Goal: Participate in discussion: Engage in conversation with other users on a specific topic

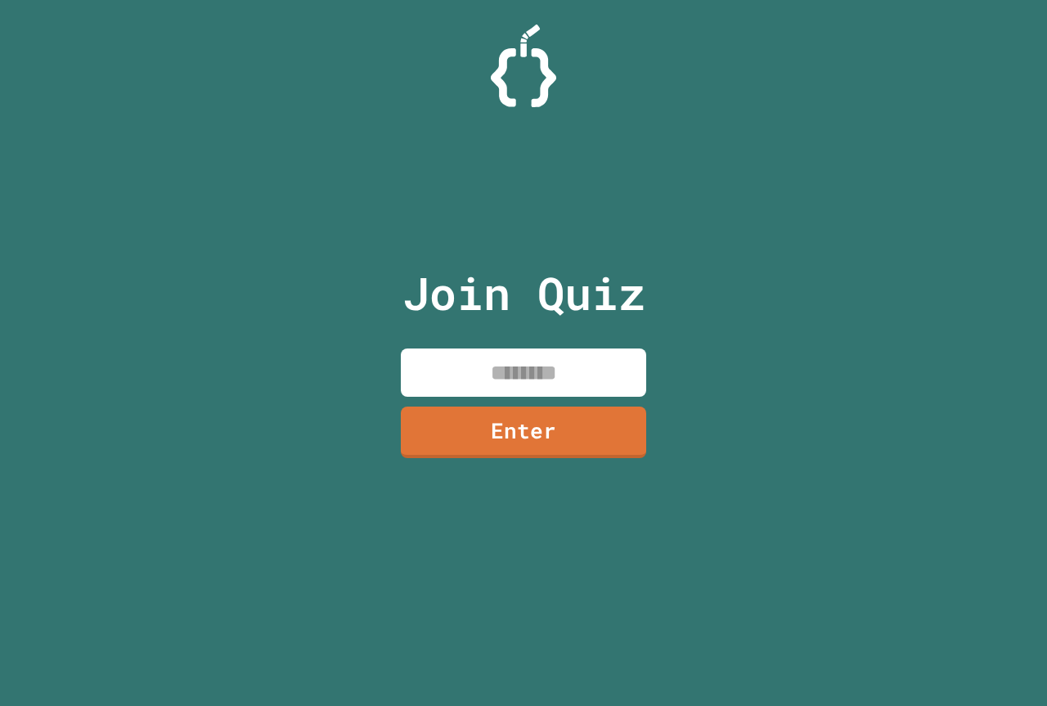
click at [576, 374] on input at bounding box center [523, 372] width 245 height 48
type input "********"
click at [488, 435] on link "Enter" at bounding box center [523, 431] width 247 height 54
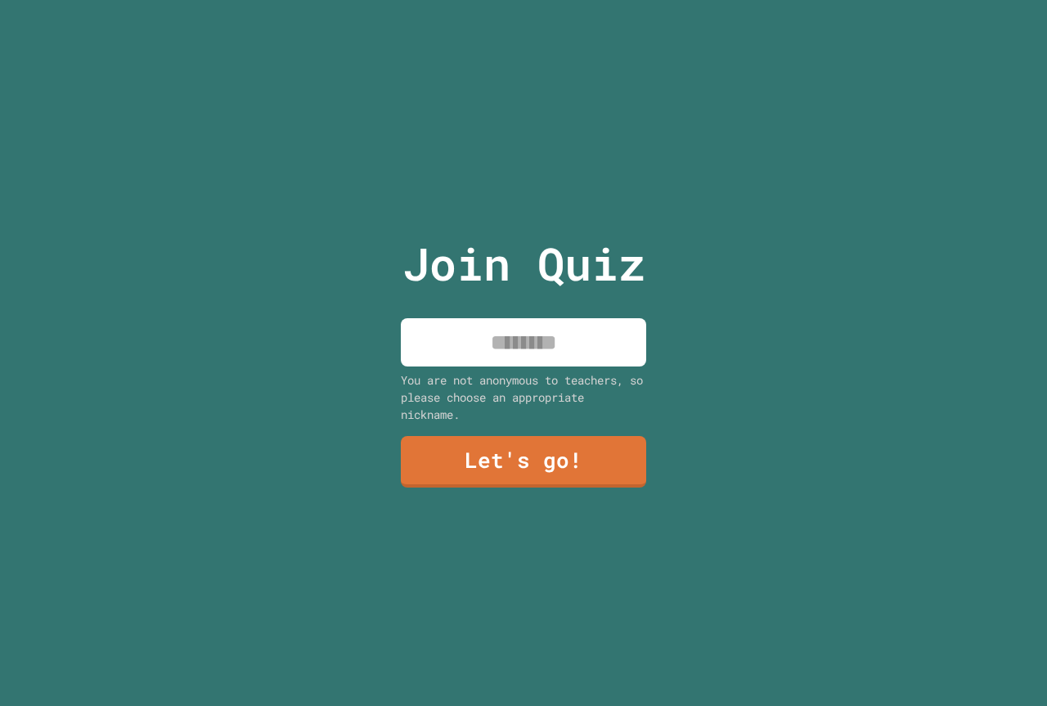
click at [503, 323] on input at bounding box center [523, 342] width 245 height 48
type input "**********"
click at [488, 460] on link "Let's go!" at bounding box center [523, 460] width 245 height 54
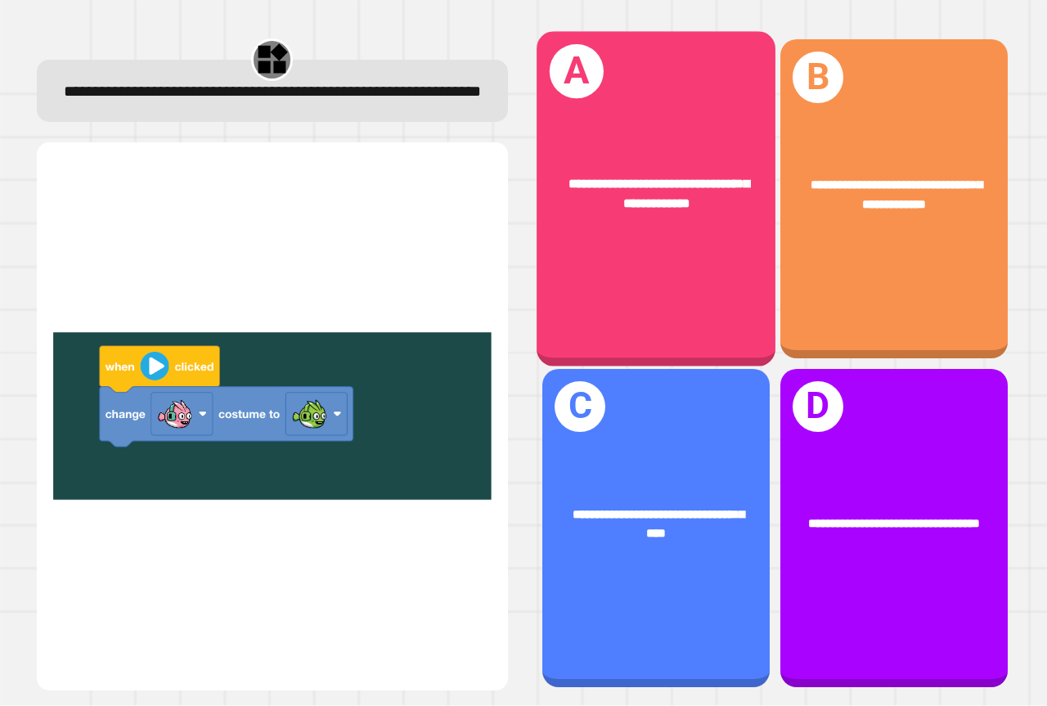
click at [664, 243] on div "**********" at bounding box center [655, 199] width 239 height 334
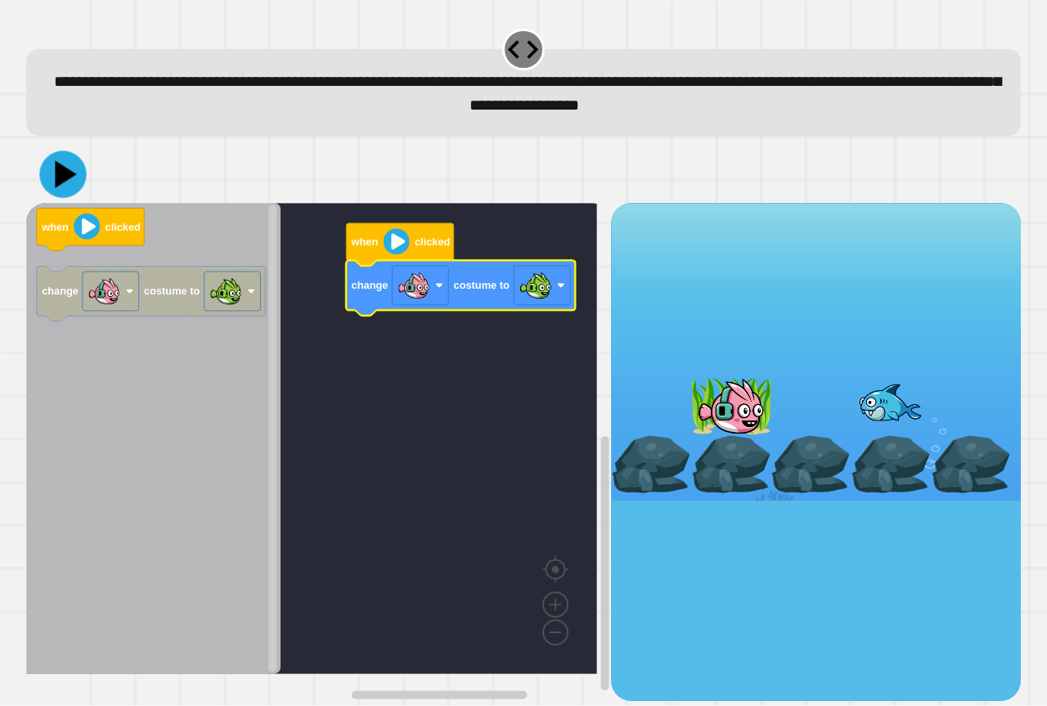
click at [47, 178] on icon at bounding box center [62, 174] width 47 height 47
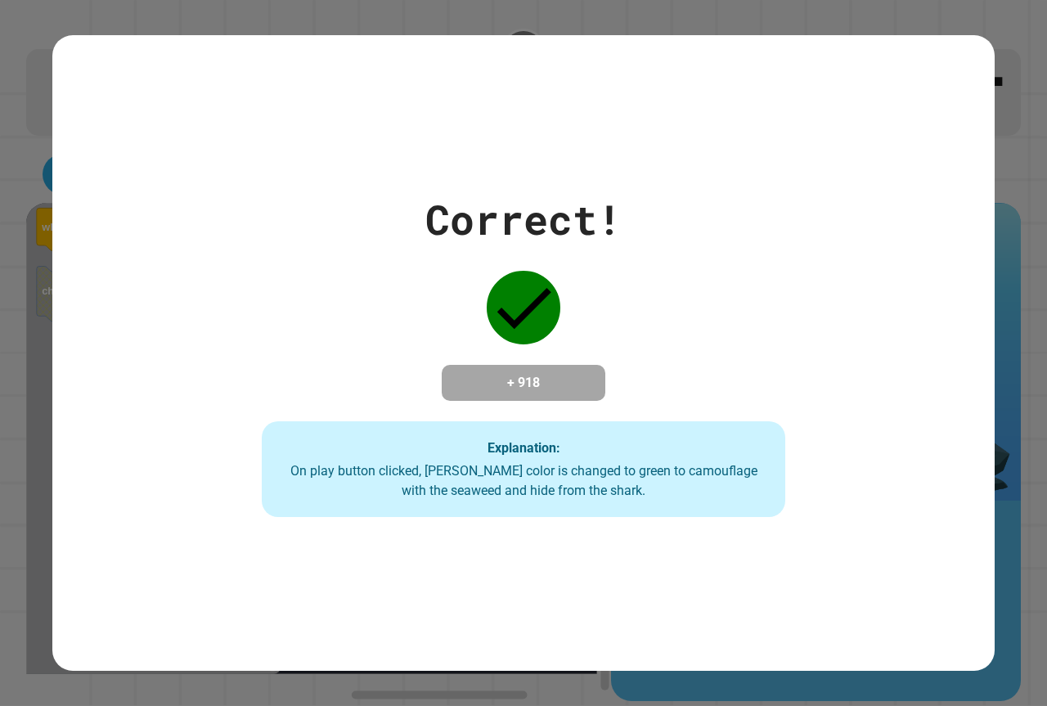
click at [204, 107] on div "Correct! + 918 Explanation: On play button clicked, Finley's color is changed t…" at bounding box center [523, 352] width 942 height 635
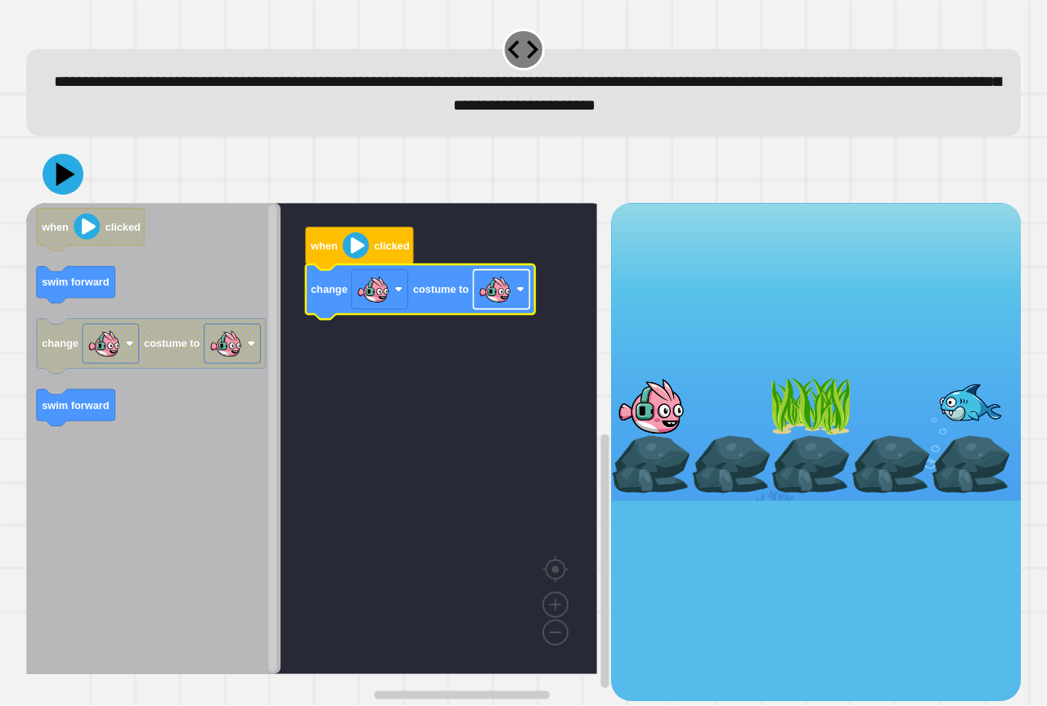
click at [501, 296] on image "Blockly Workspace" at bounding box center [494, 289] width 33 height 33
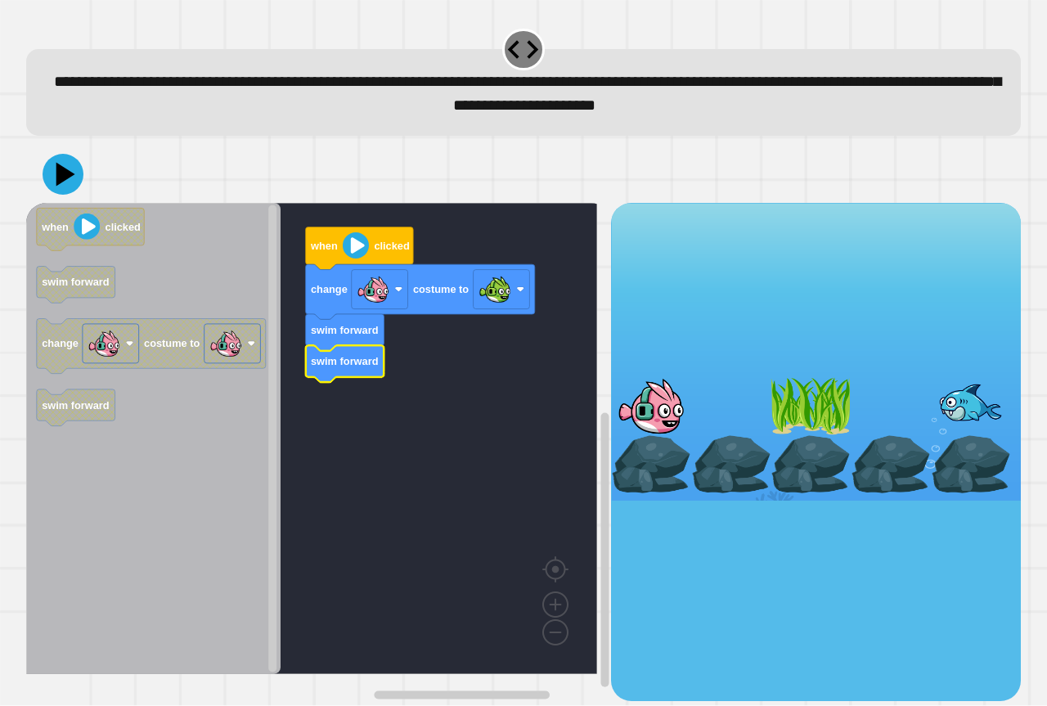
click at [87, 179] on div at bounding box center [523, 174] width 994 height 57
click at [74, 179] on icon at bounding box center [63, 175] width 46 height 46
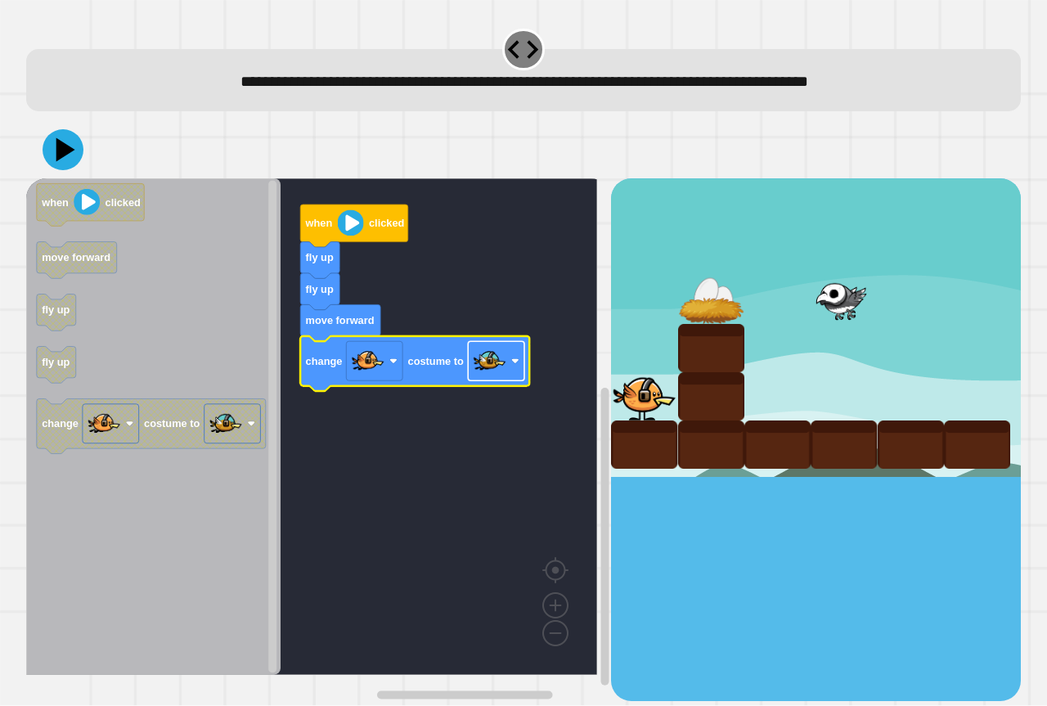
click at [478, 364] on image "Blockly Workspace" at bounding box center [489, 361] width 33 height 33
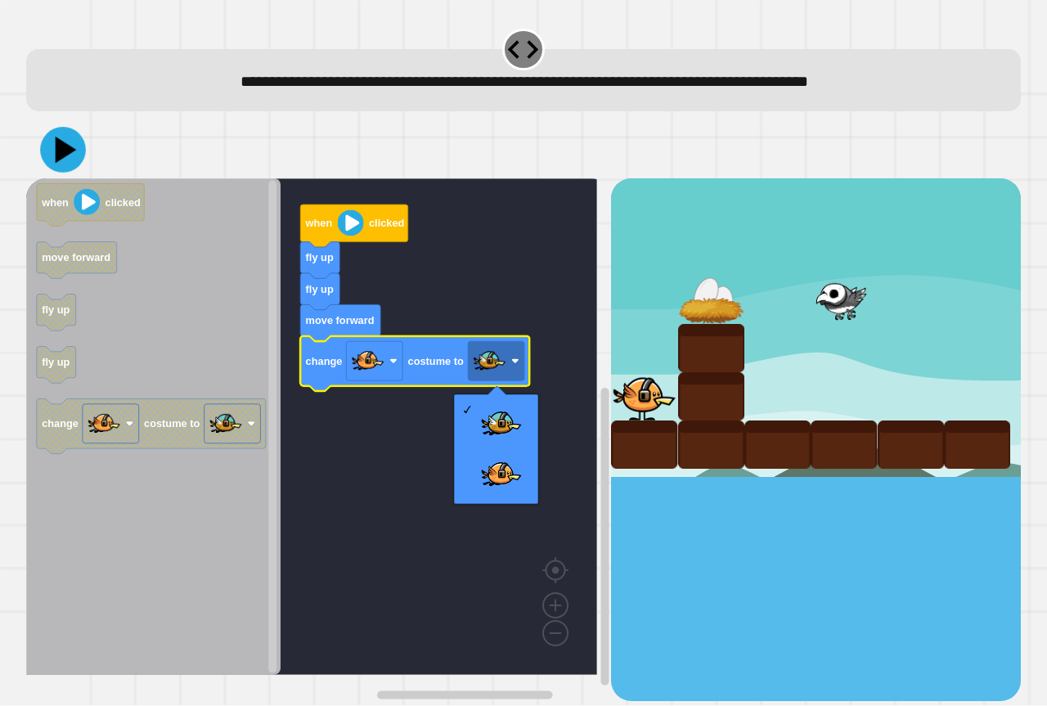
click at [62, 146] on icon at bounding box center [66, 150] width 21 height 27
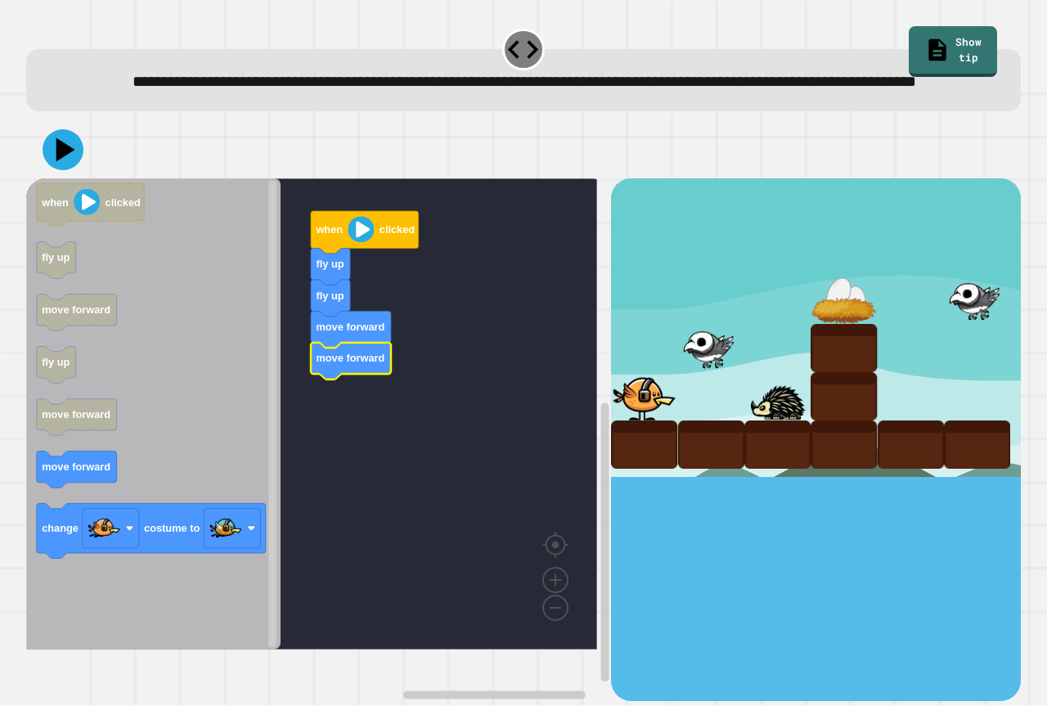
click at [159, 464] on icon "Blockly Workspace" at bounding box center [153, 413] width 254 height 471
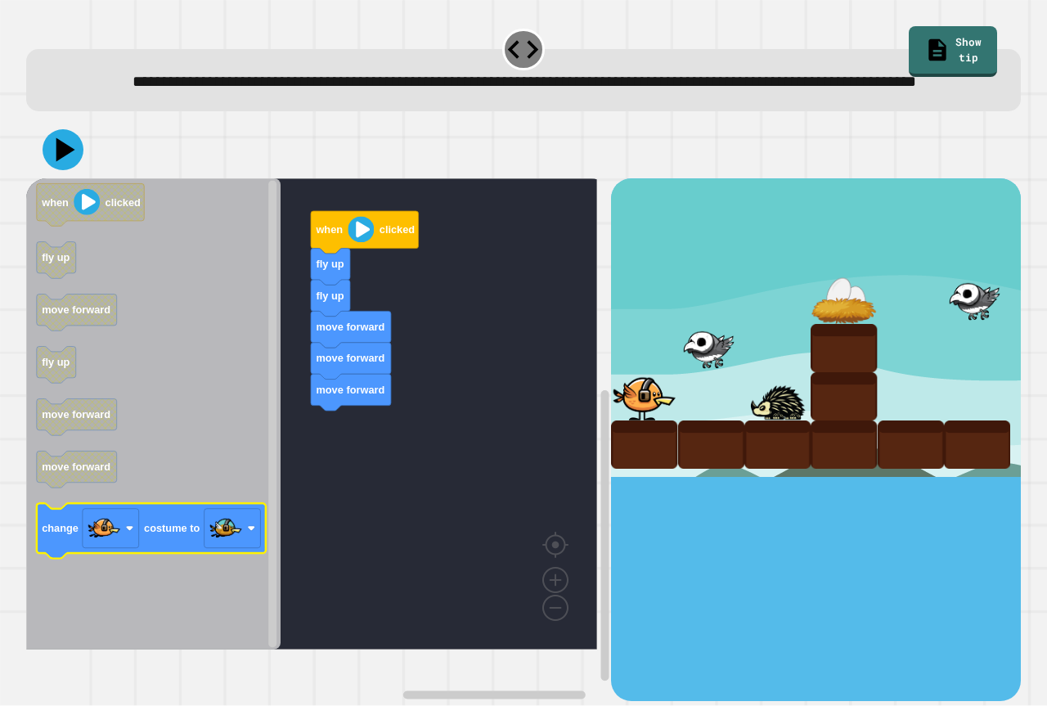
click at [112, 545] on image "Blockly Workspace" at bounding box center [103, 528] width 33 height 33
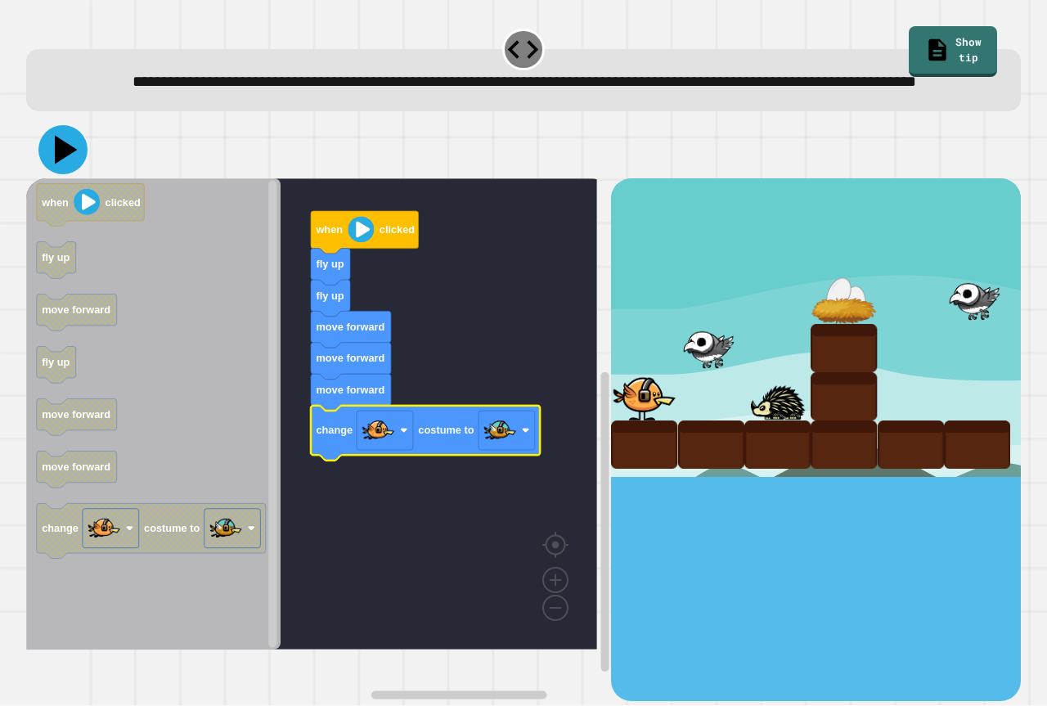
click at [61, 167] on icon at bounding box center [62, 149] width 49 height 49
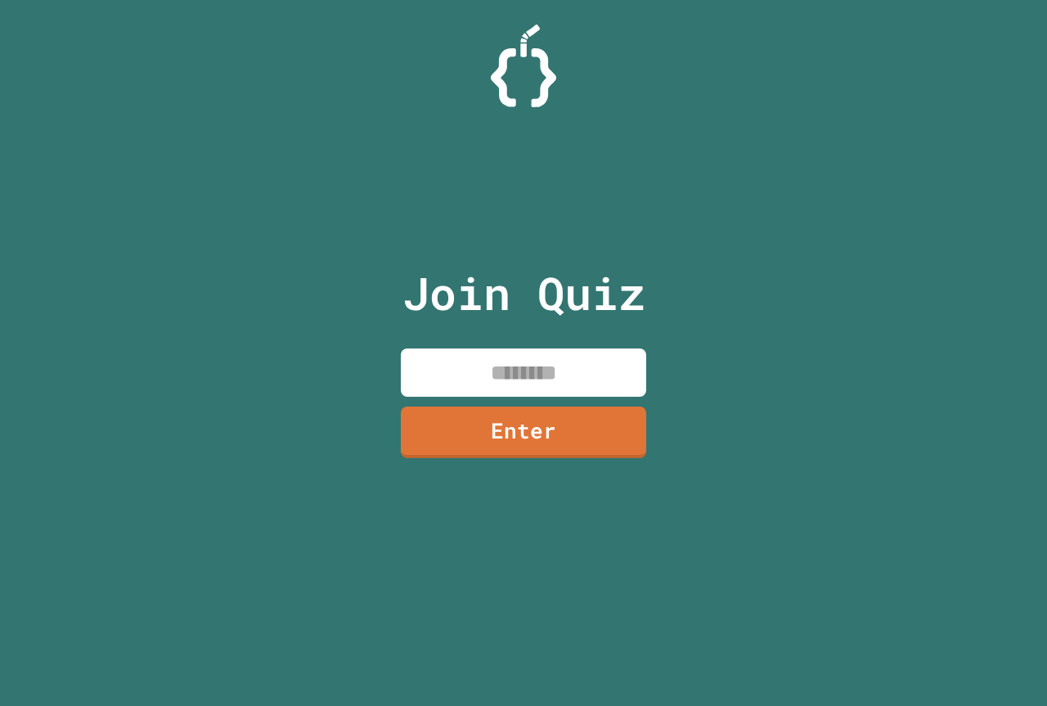
click at [605, 396] on input at bounding box center [523, 372] width 245 height 48
type input "********"
click at [465, 438] on link "Enter" at bounding box center [523, 430] width 244 height 54
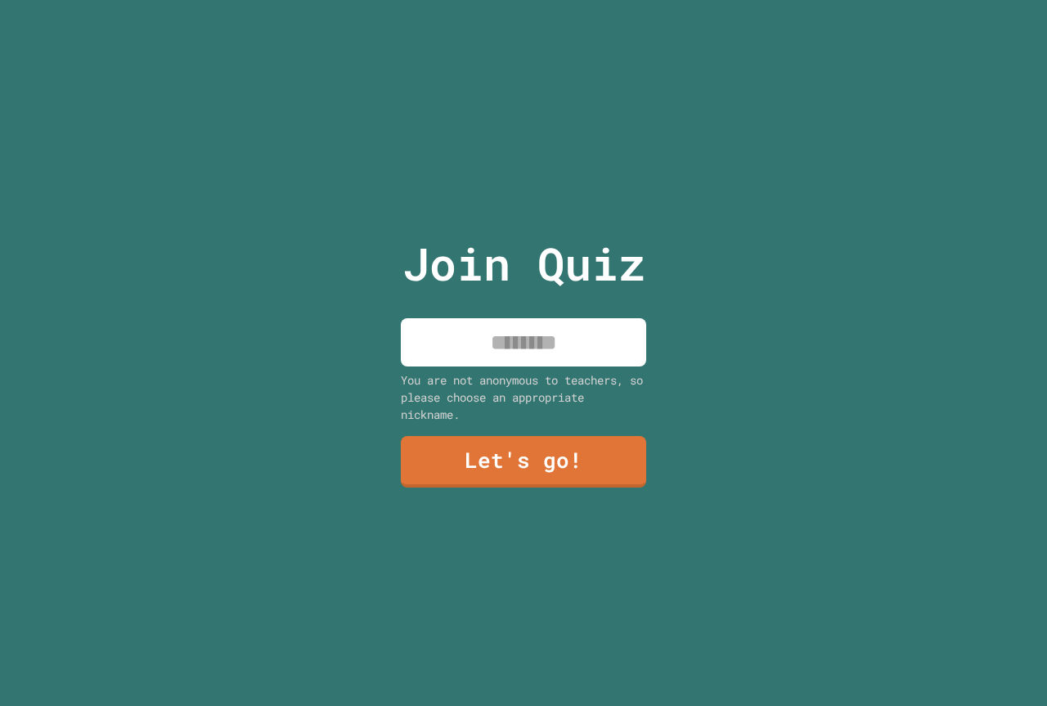
click at [480, 319] on input at bounding box center [523, 342] width 245 height 48
type input "**********"
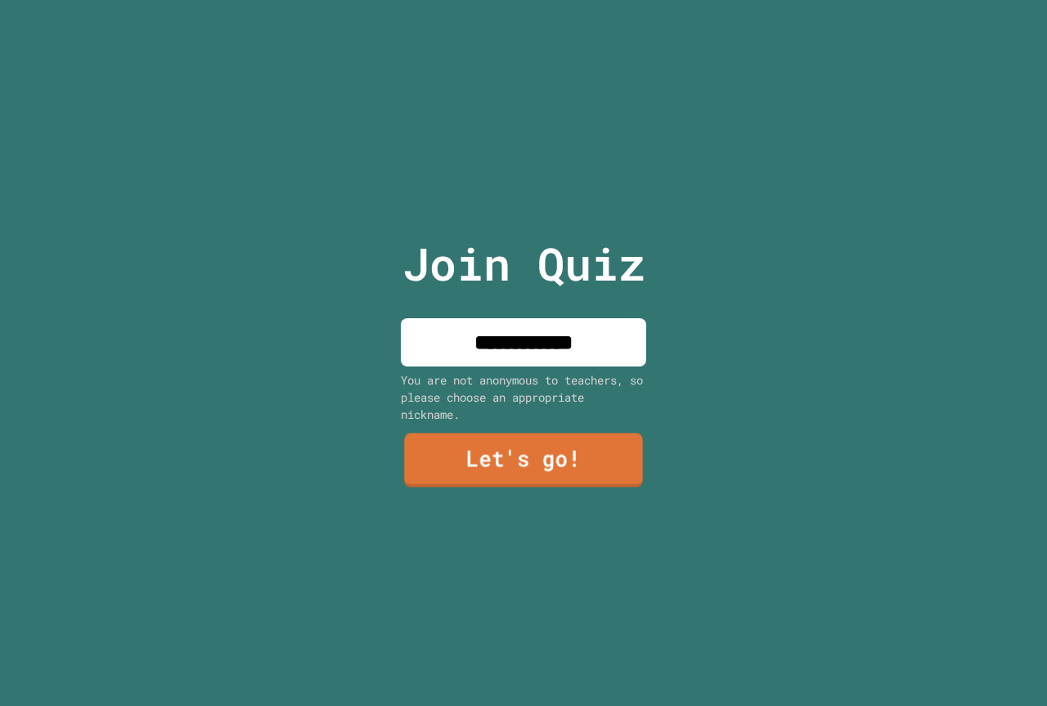
click at [610, 446] on link "Let's go!" at bounding box center [523, 460] width 238 height 54
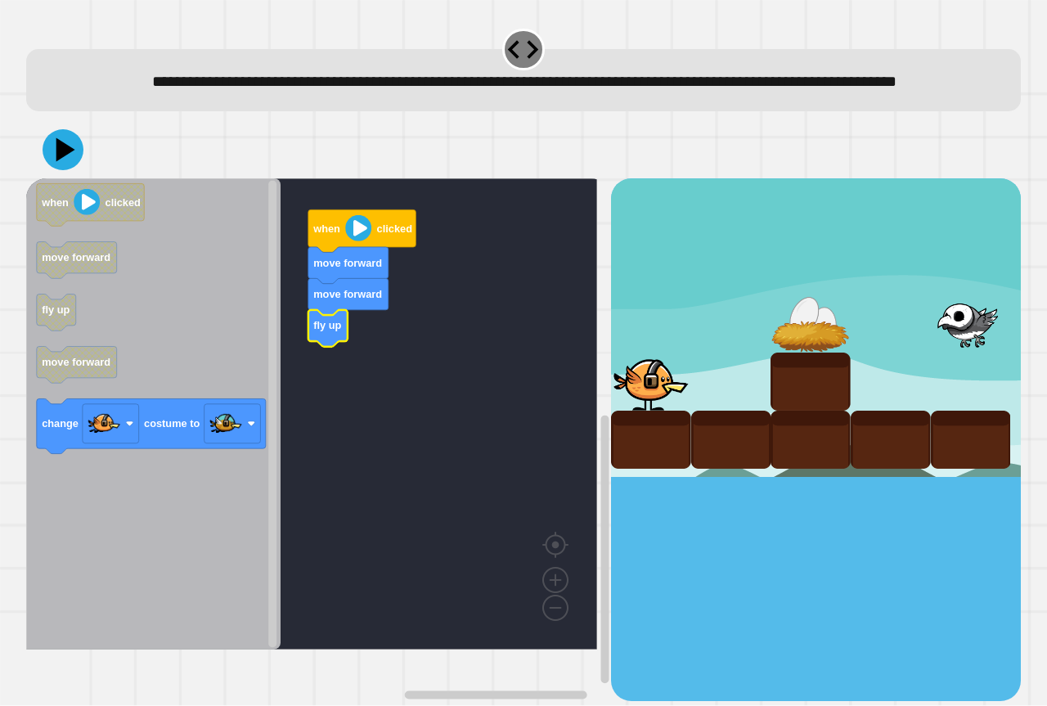
click at [192, 431] on icon "when clicked move forward fly up move forward change costume to" at bounding box center [153, 413] width 254 height 471
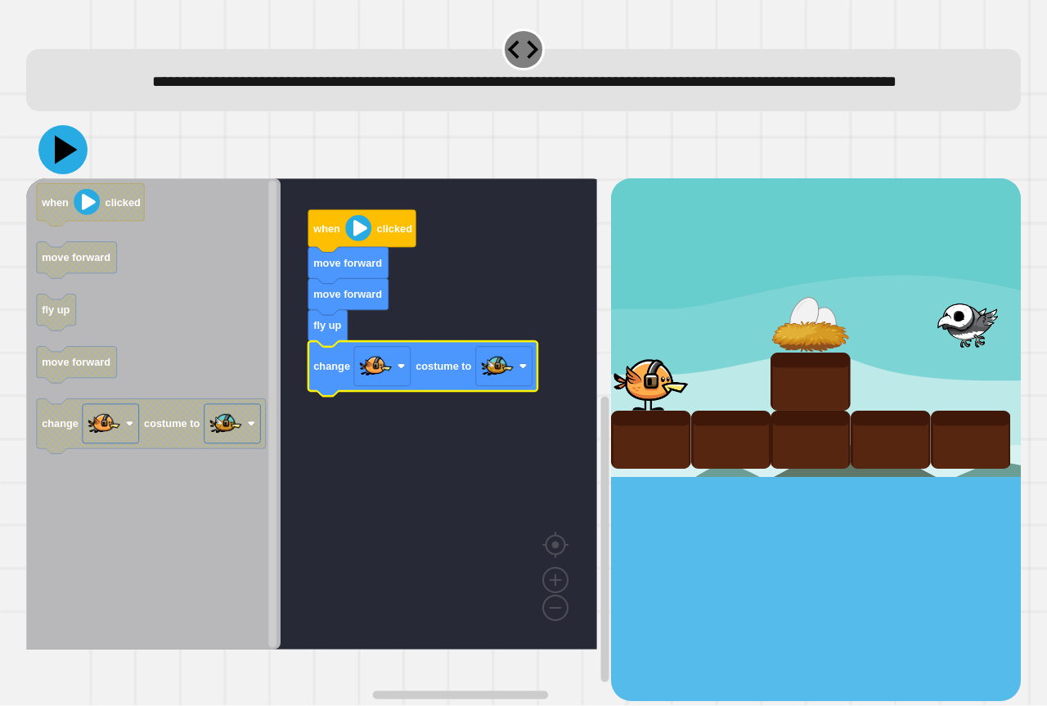
click at [66, 174] on icon at bounding box center [62, 149] width 49 height 49
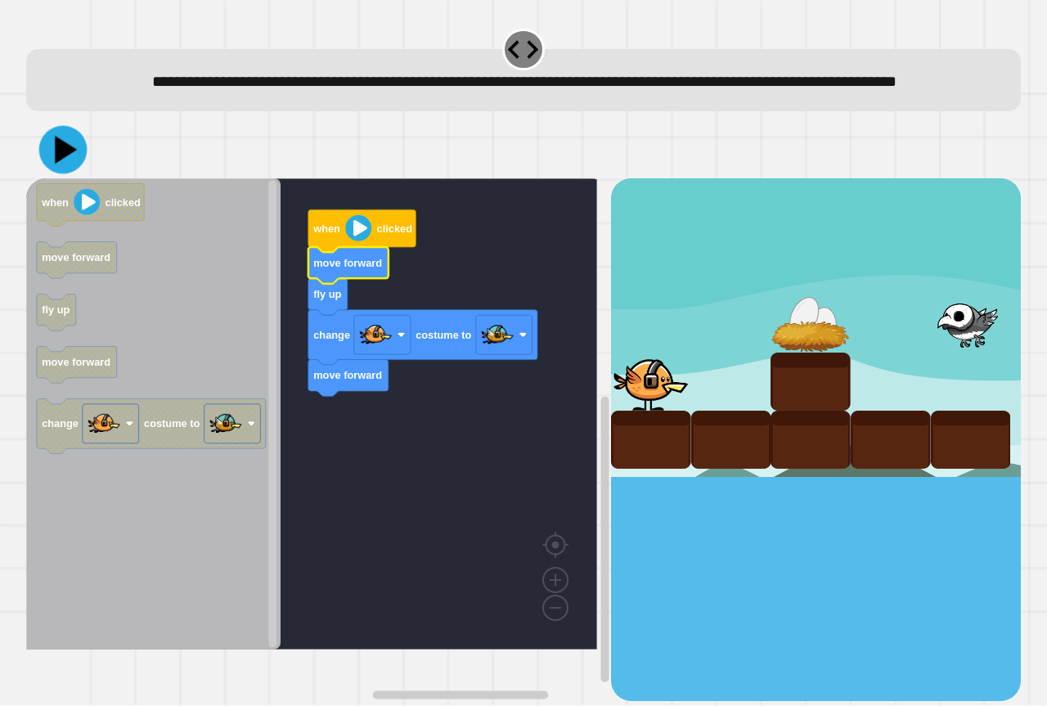
click at [78, 160] on icon at bounding box center [63, 150] width 48 height 48
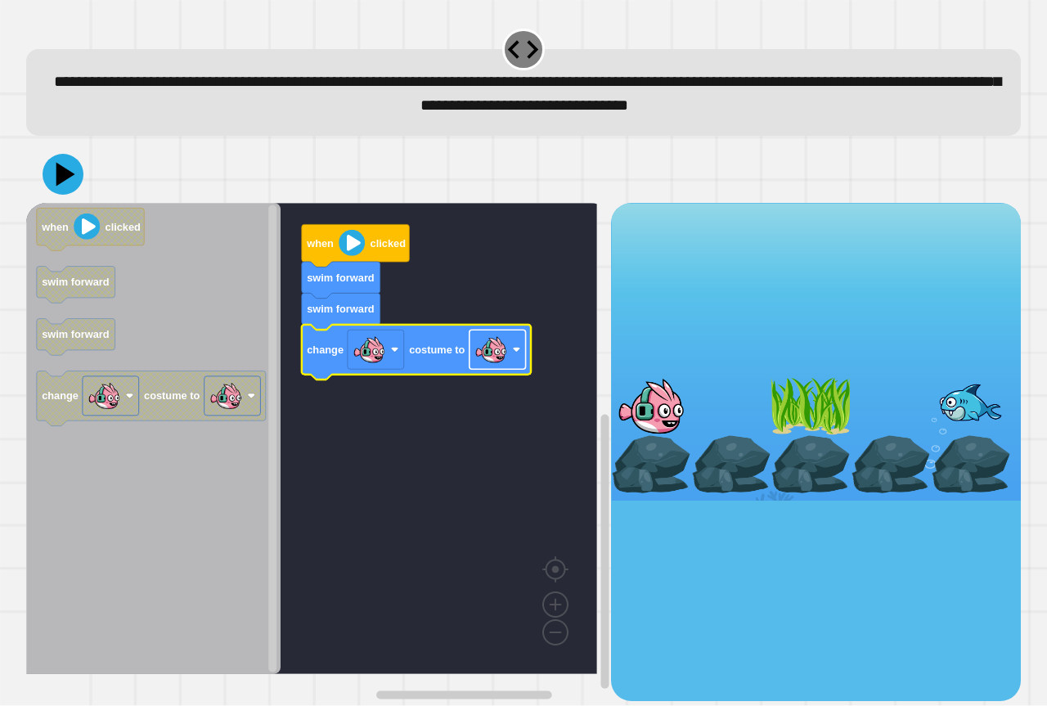
click at [486, 354] on image "Blockly Workspace" at bounding box center [490, 350] width 33 height 33
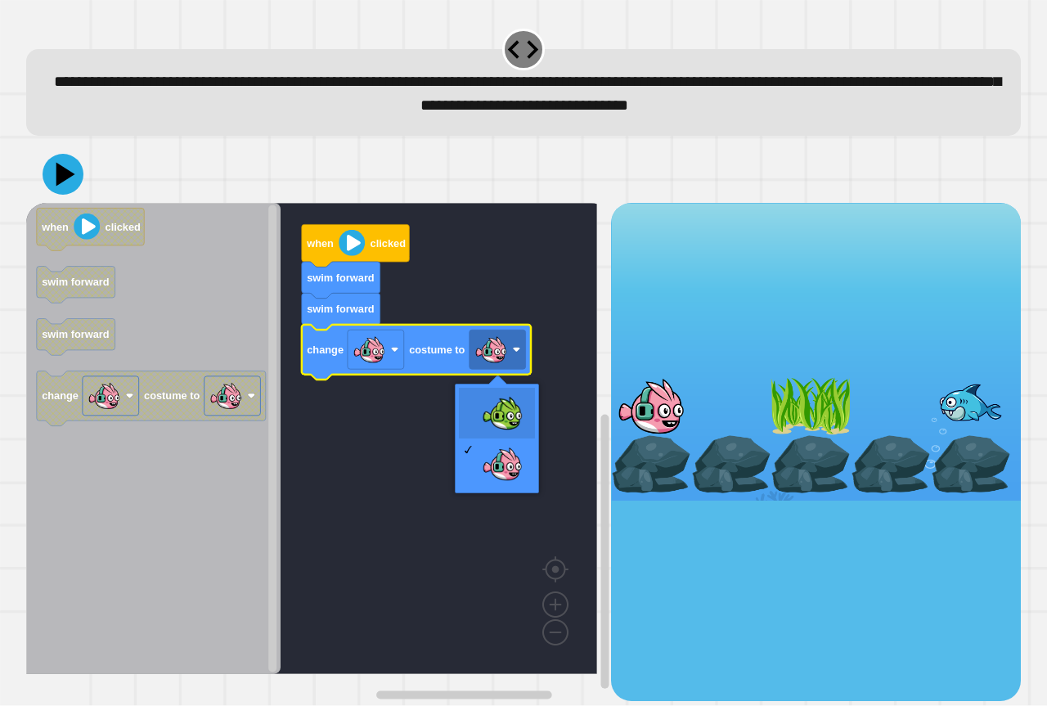
drag, startPoint x: 474, startPoint y: 392, endPoint x: 382, endPoint y: 300, distance: 130.7
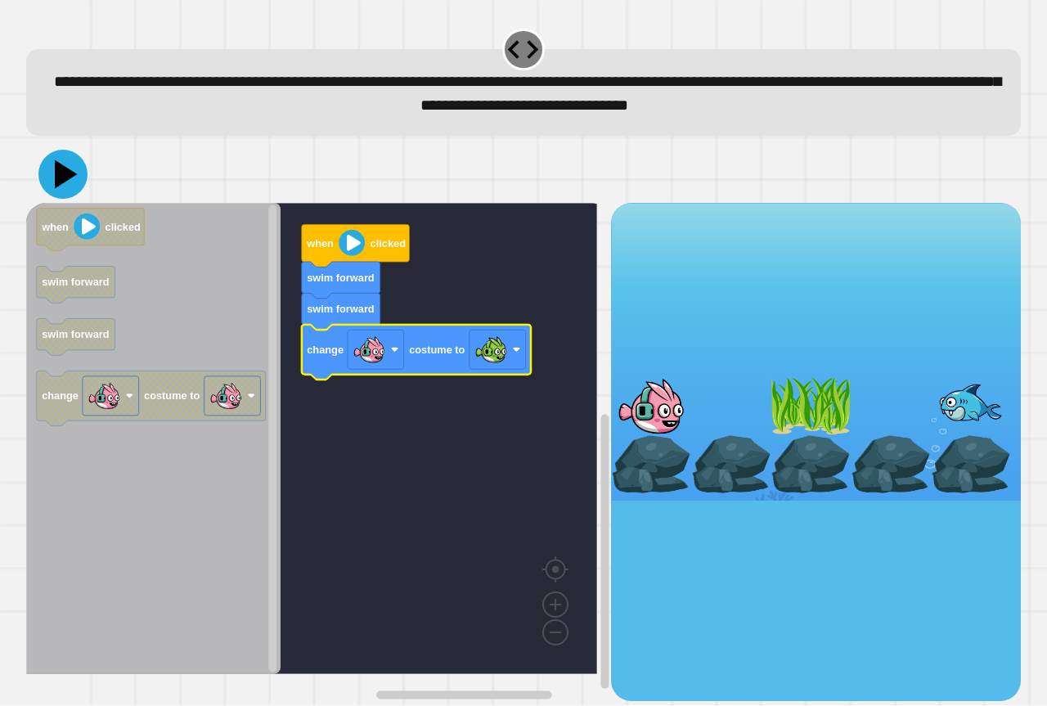
click at [59, 171] on icon at bounding box center [66, 174] width 23 height 29
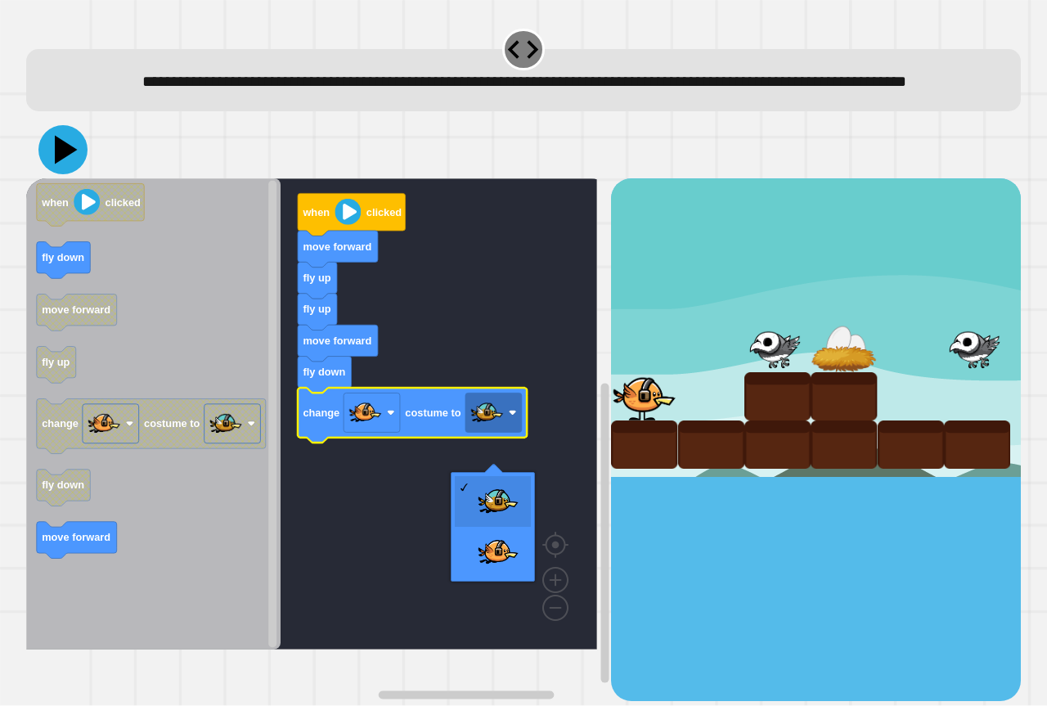
click at [47, 174] on icon at bounding box center [62, 149] width 49 height 49
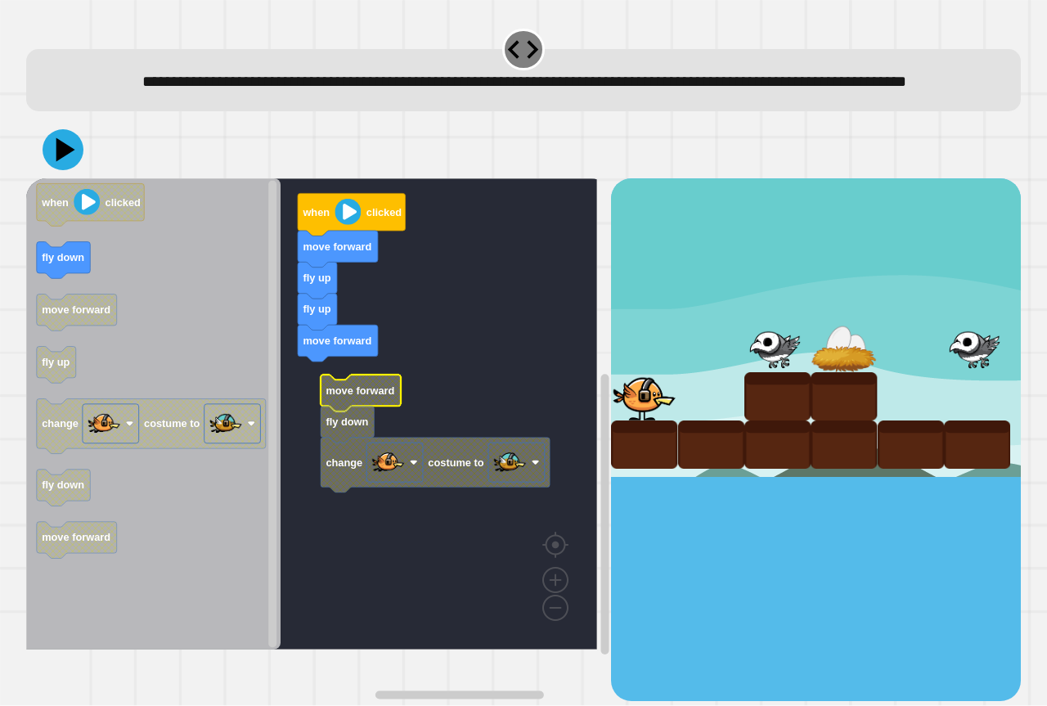
click at [349, 432] on g "when clicked move forward fly up fly up move forward move forward fly down chan…" at bounding box center [323, 413] width 594 height 471
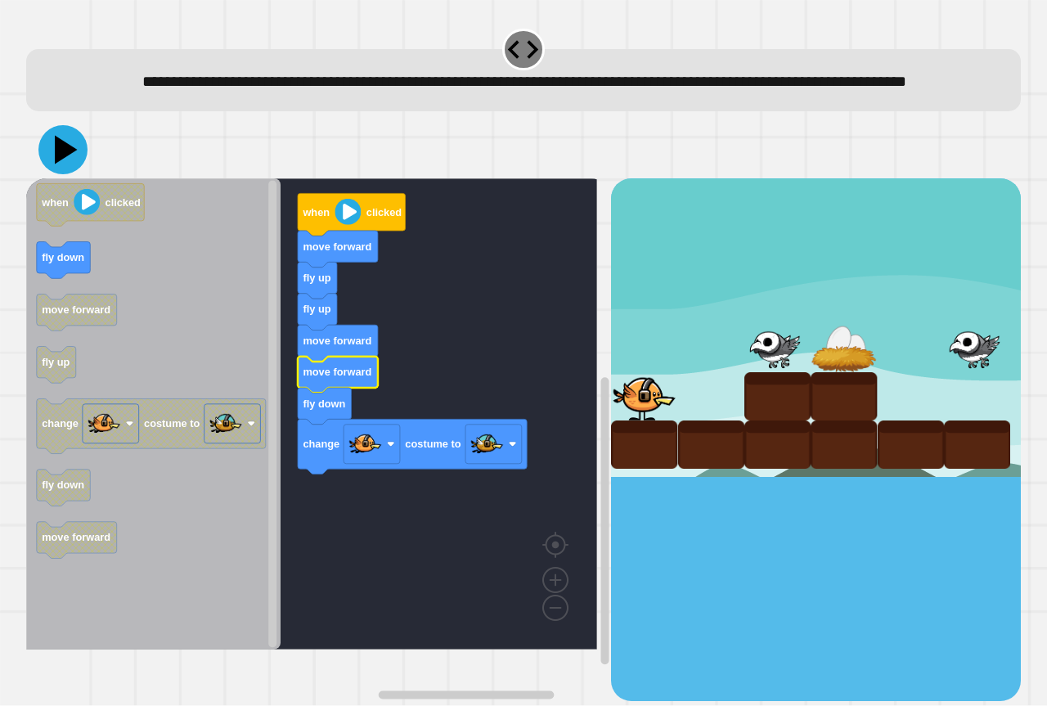
click at [81, 174] on icon at bounding box center [62, 149] width 49 height 49
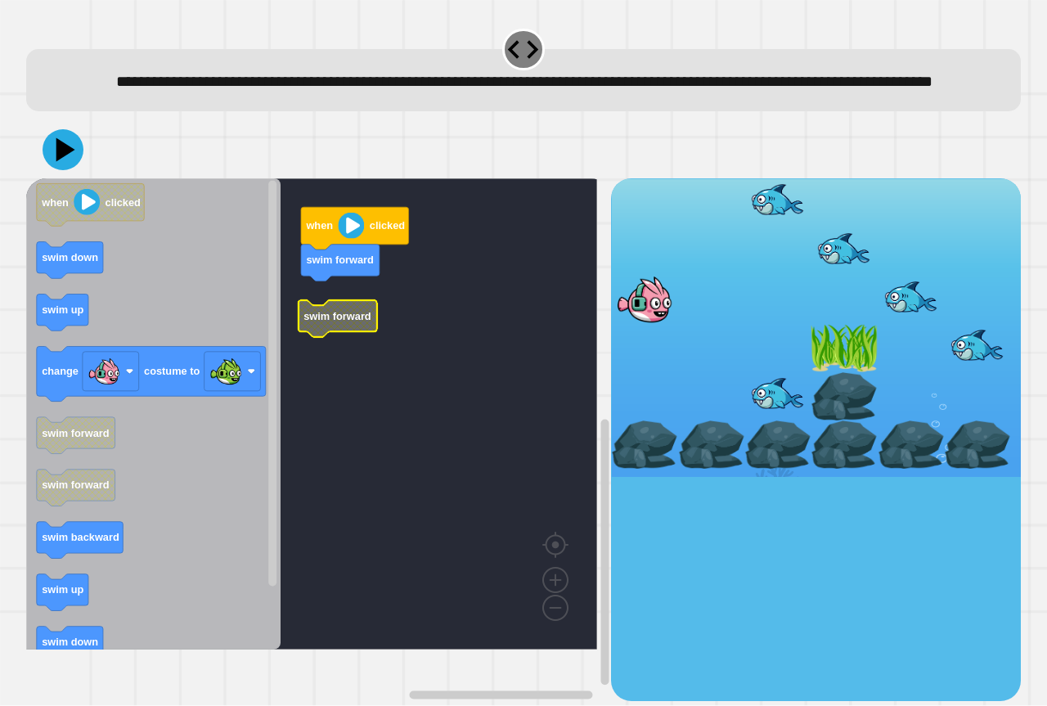
click at [337, 318] on rect "Blockly Workspace" at bounding box center [311, 413] width 571 height 471
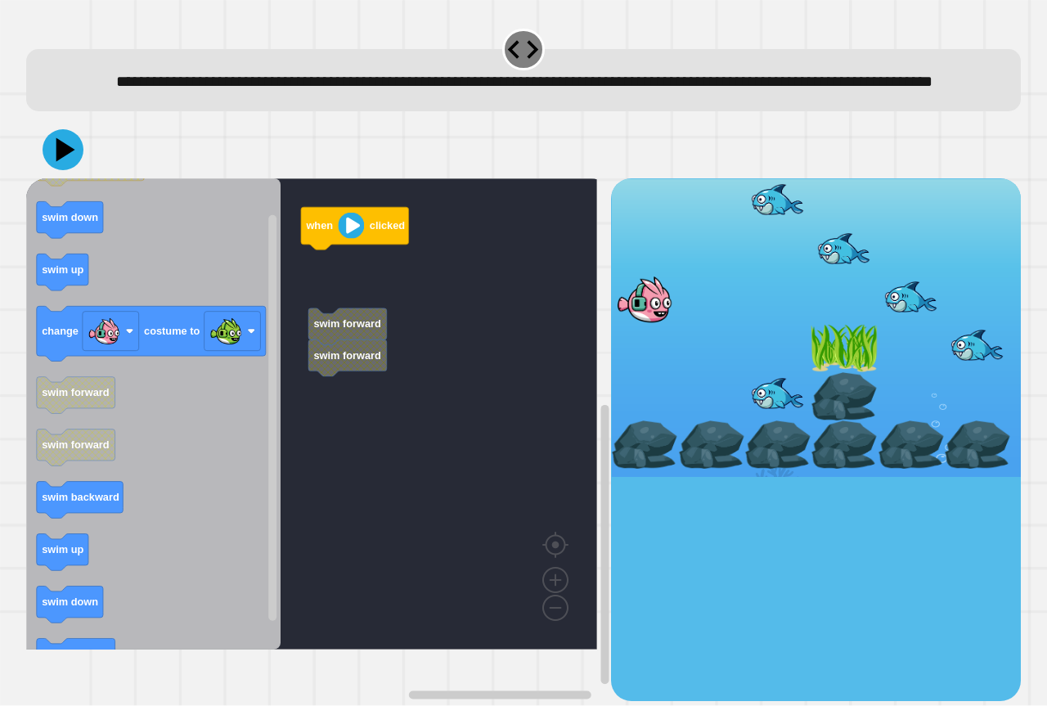
click at [302, 267] on div "when clicked swim forward swim forward when clicked swim down swim up change co…" at bounding box center [318, 439] width 585 height 522
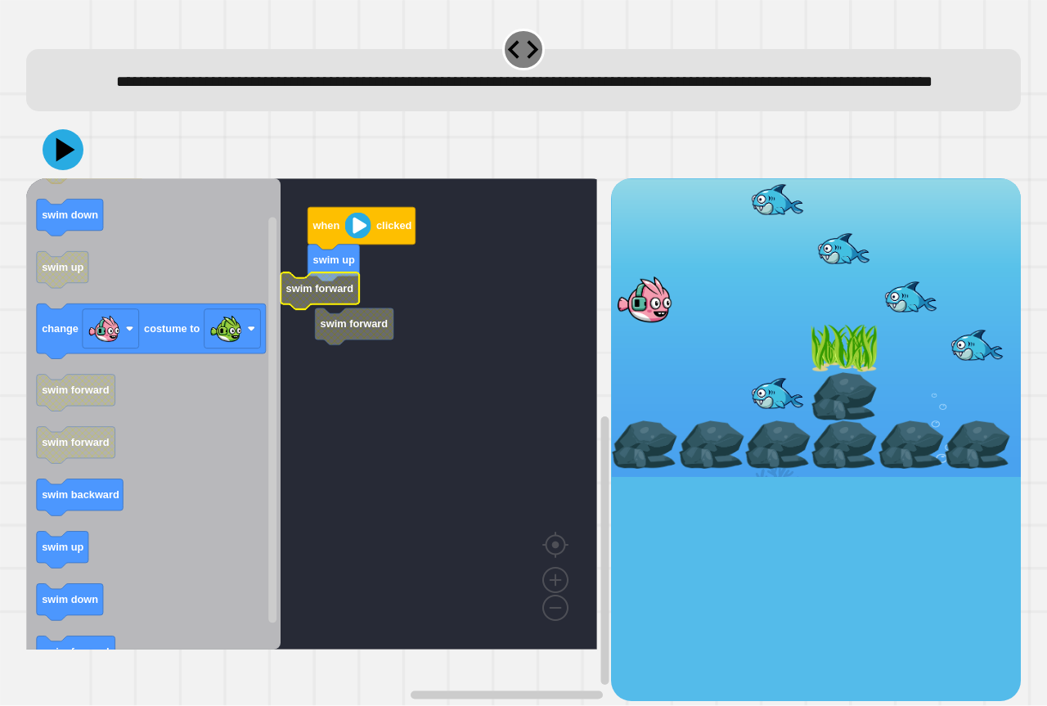
click at [331, 358] on g "swim forward when clicked swim up swim forward" at bounding box center [323, 413] width 594 height 471
click at [296, 323] on g "swim forward when clicked swim up swim forward" at bounding box center [323, 413] width 594 height 471
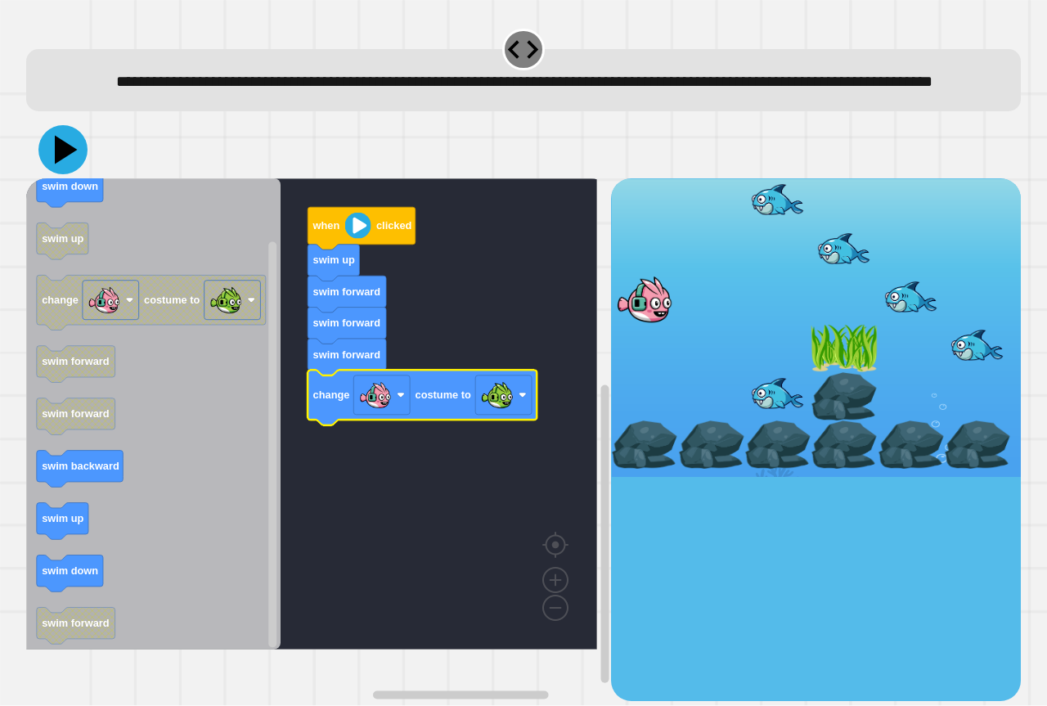
click at [61, 163] on icon at bounding box center [62, 149] width 49 height 49
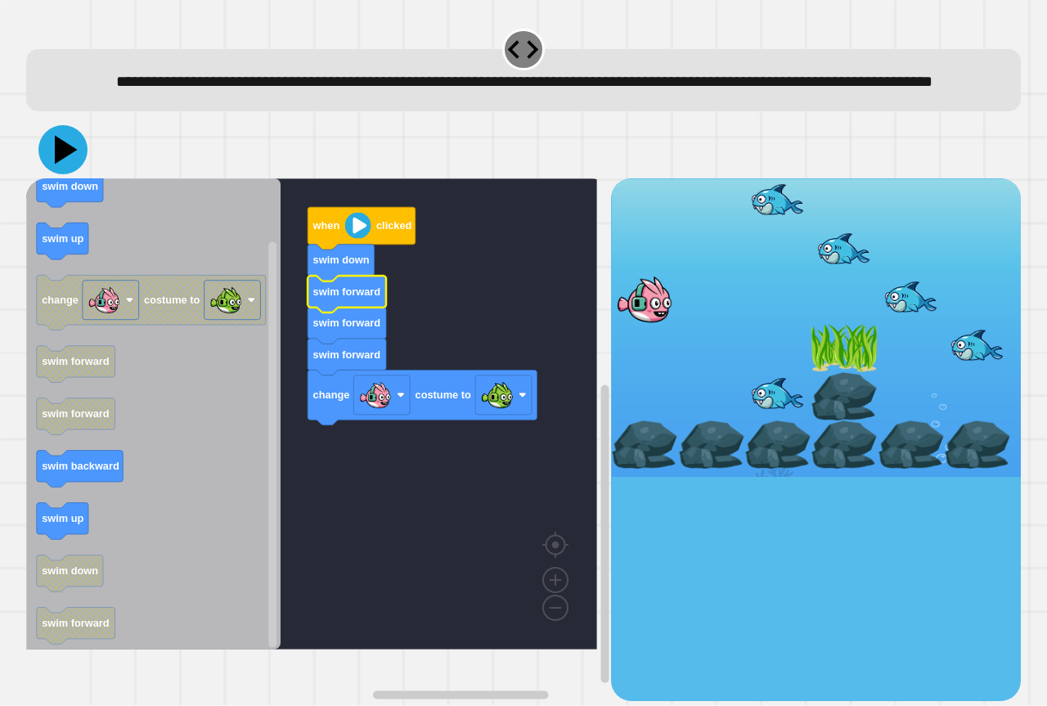
click at [76, 174] on icon at bounding box center [62, 149] width 49 height 49
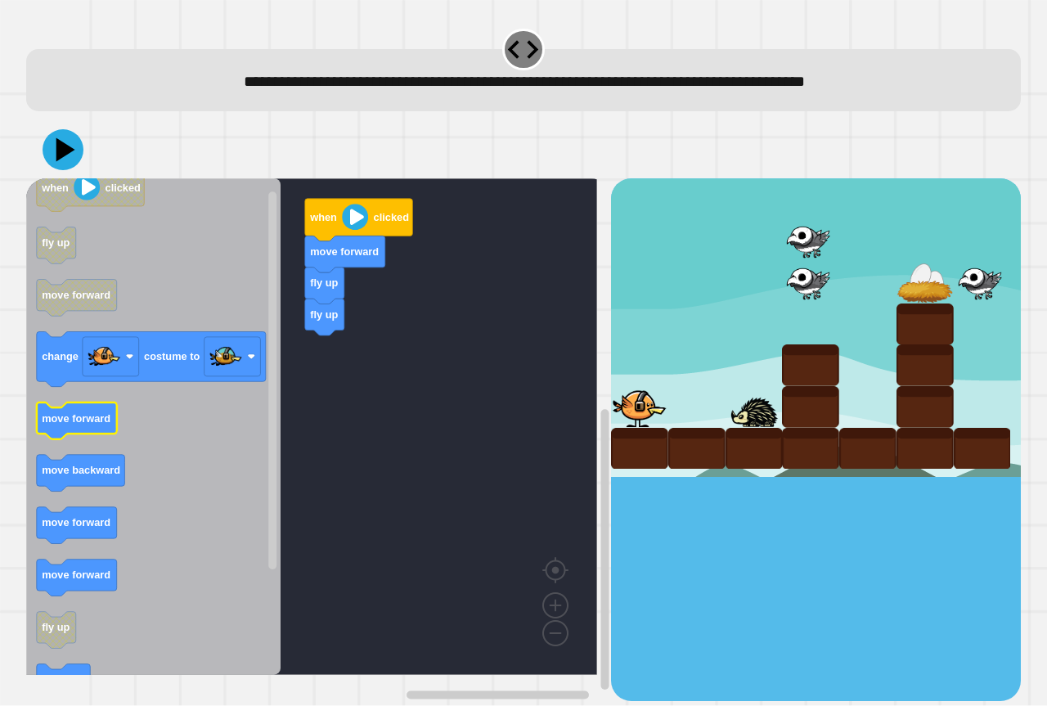
click at [251, 404] on icon "Blockly Workspace" at bounding box center [153, 426] width 254 height 496
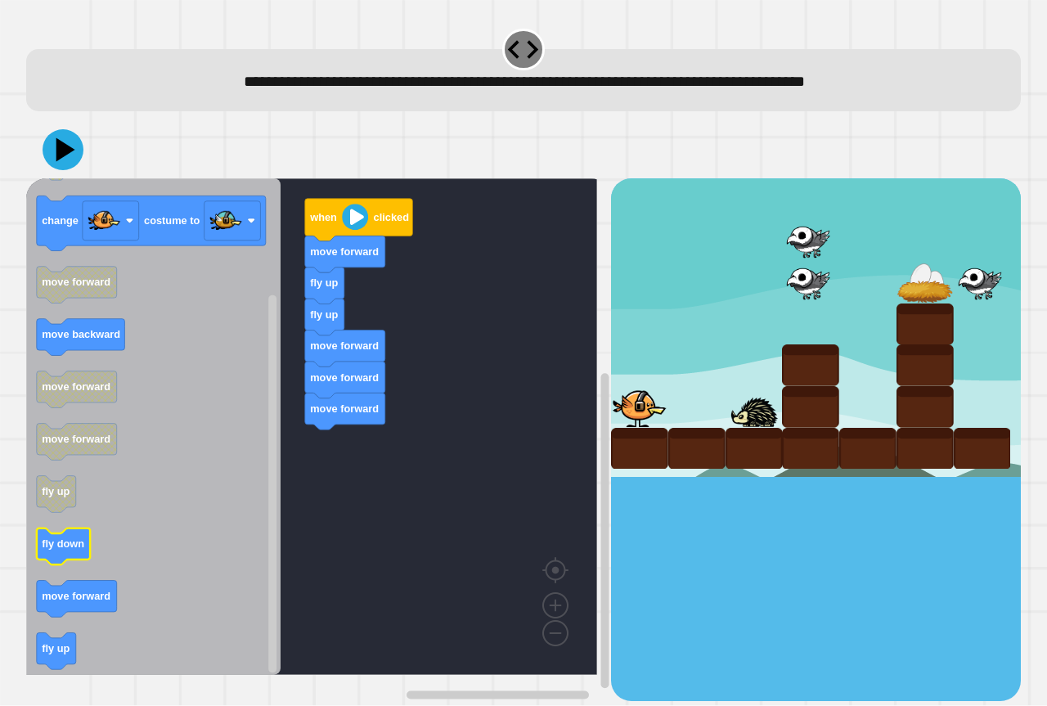
click at [72, 539] on g "fly down" at bounding box center [64, 546] width 54 height 37
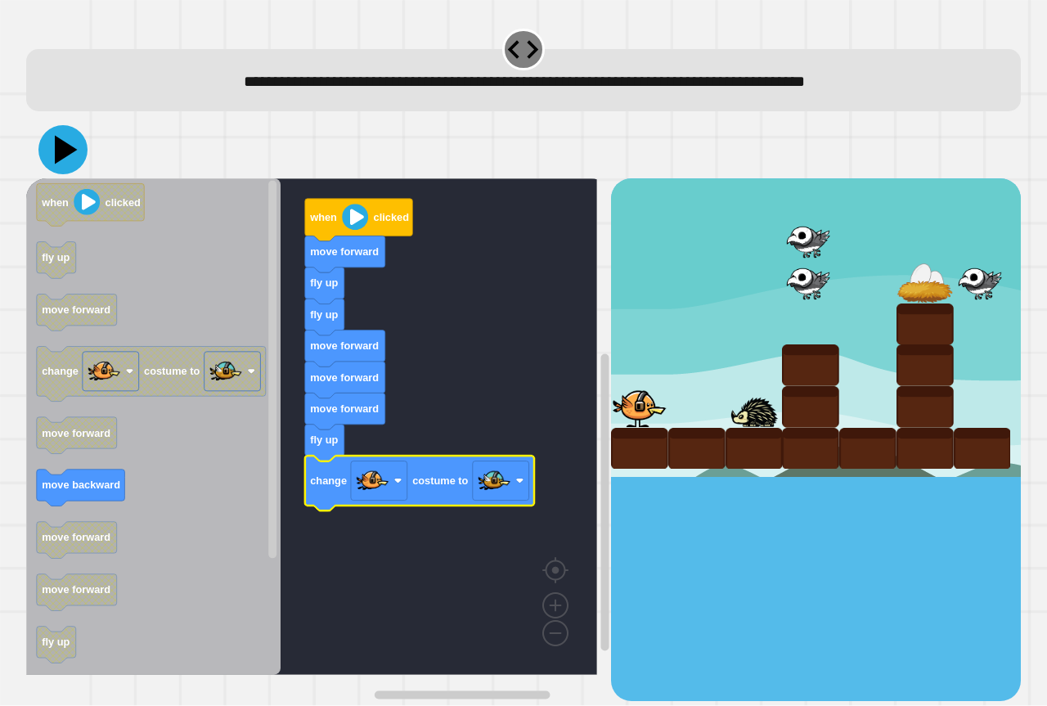
click at [49, 135] on icon at bounding box center [62, 149] width 49 height 49
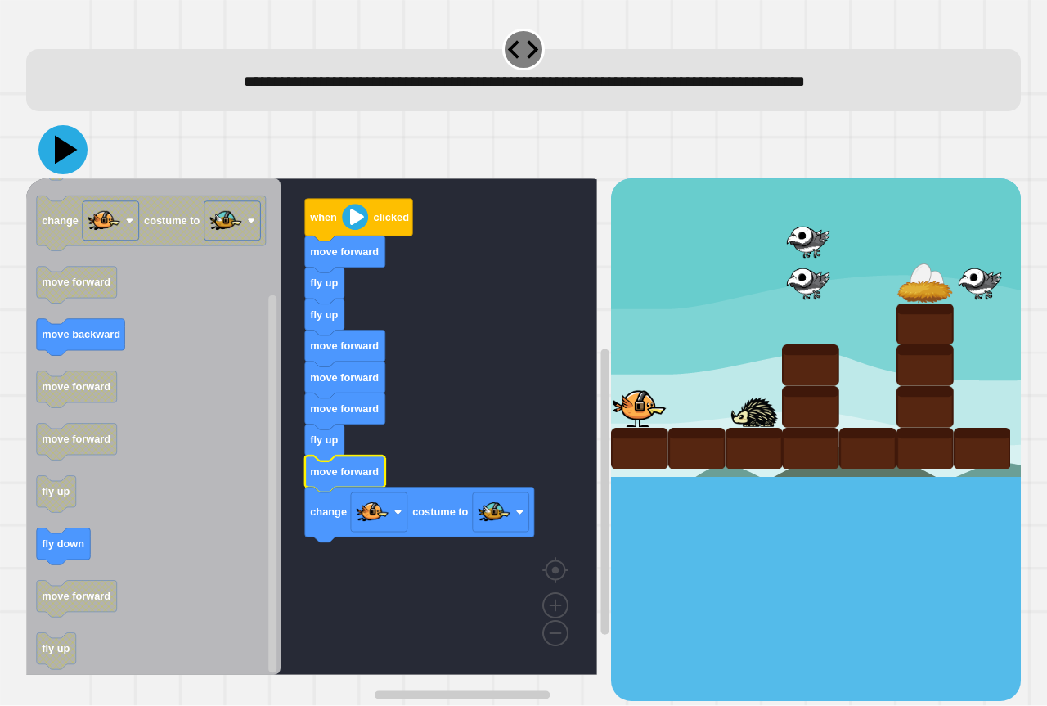
click at [57, 146] on icon at bounding box center [66, 150] width 23 height 29
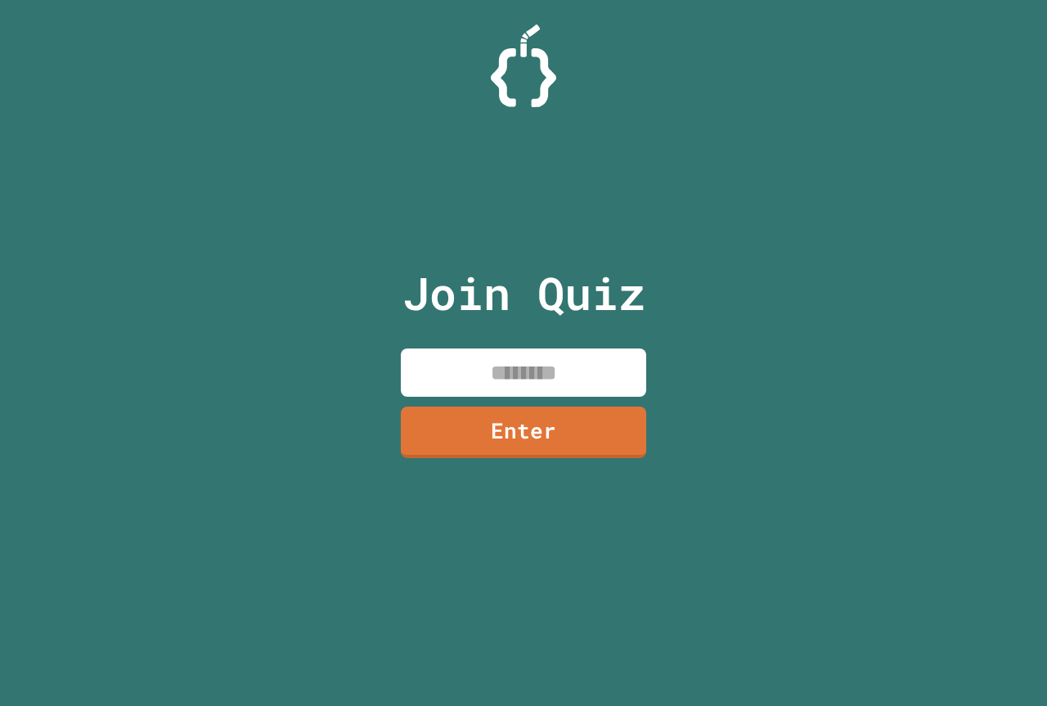
click at [536, 373] on input at bounding box center [523, 372] width 245 height 48
paste input
click at [513, 375] on input at bounding box center [523, 372] width 245 height 48
paste input
type input "*"
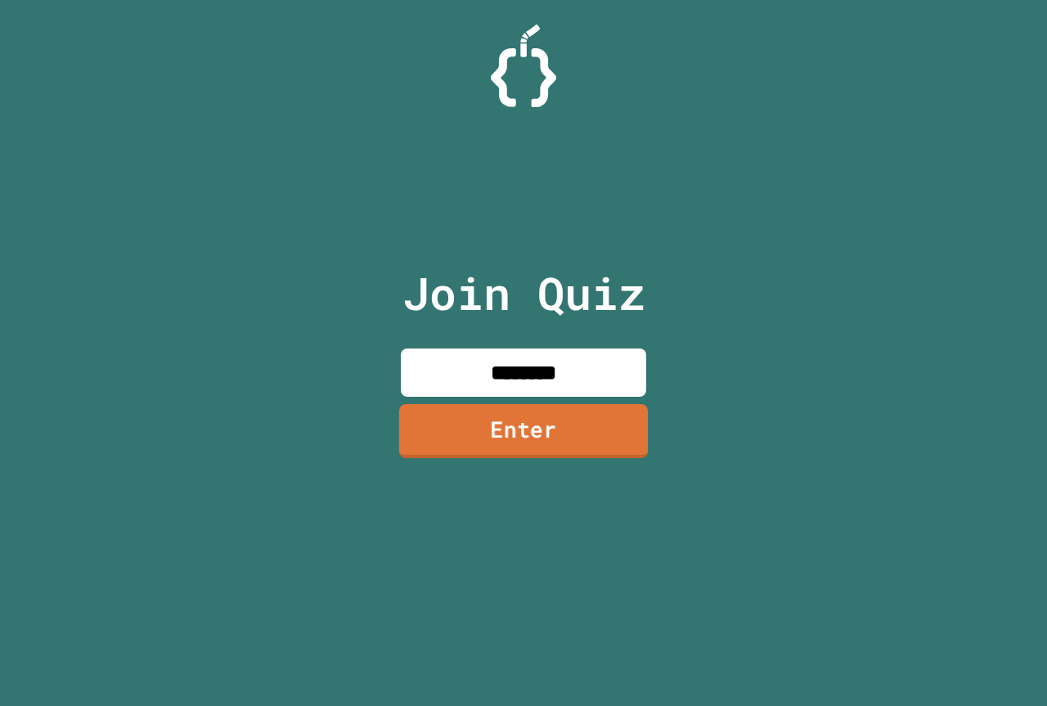
click at [566, 432] on link "Enter" at bounding box center [523, 431] width 249 height 54
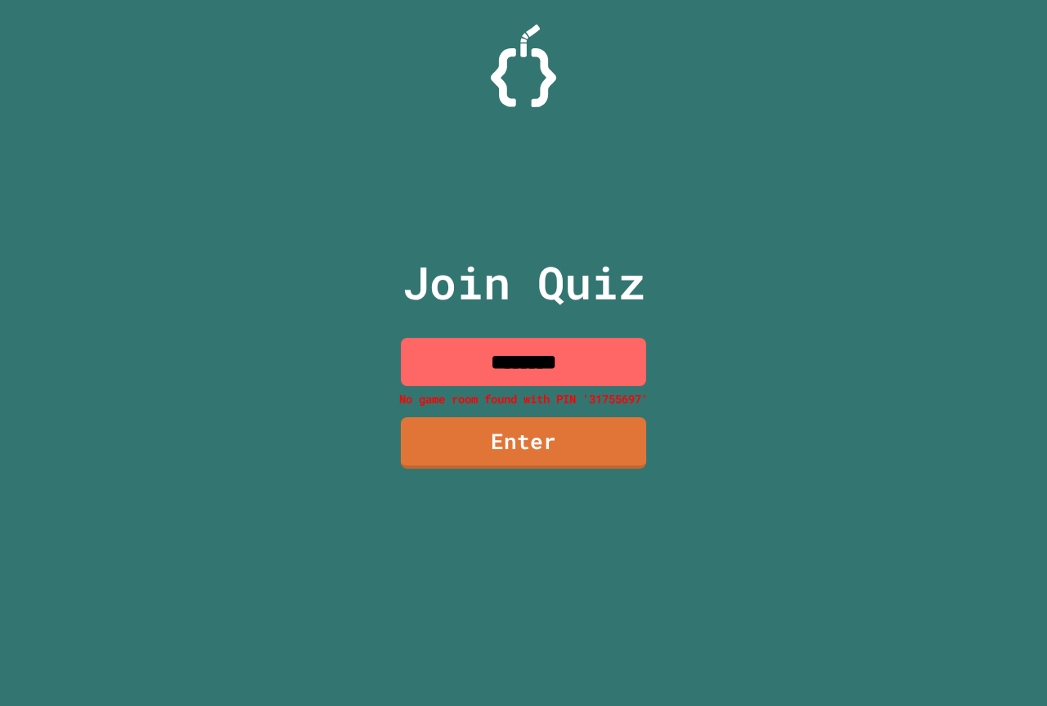
click at [621, 362] on input "********" at bounding box center [523, 362] width 245 height 48
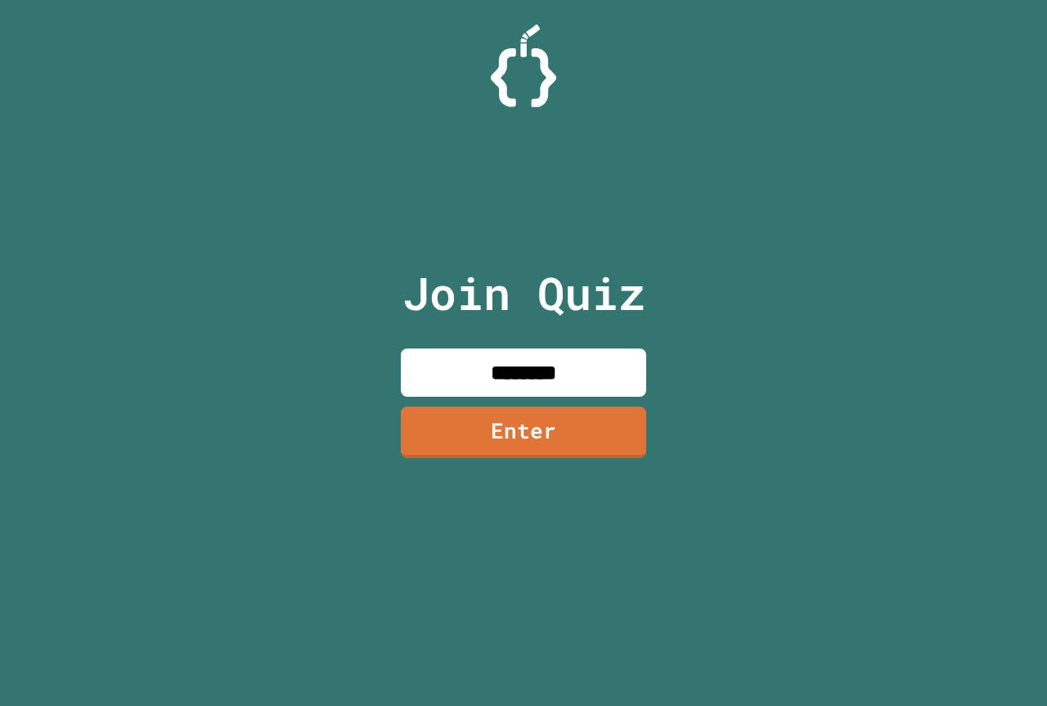
type input "********"
click at [489, 412] on link "Enter" at bounding box center [523, 430] width 239 height 54
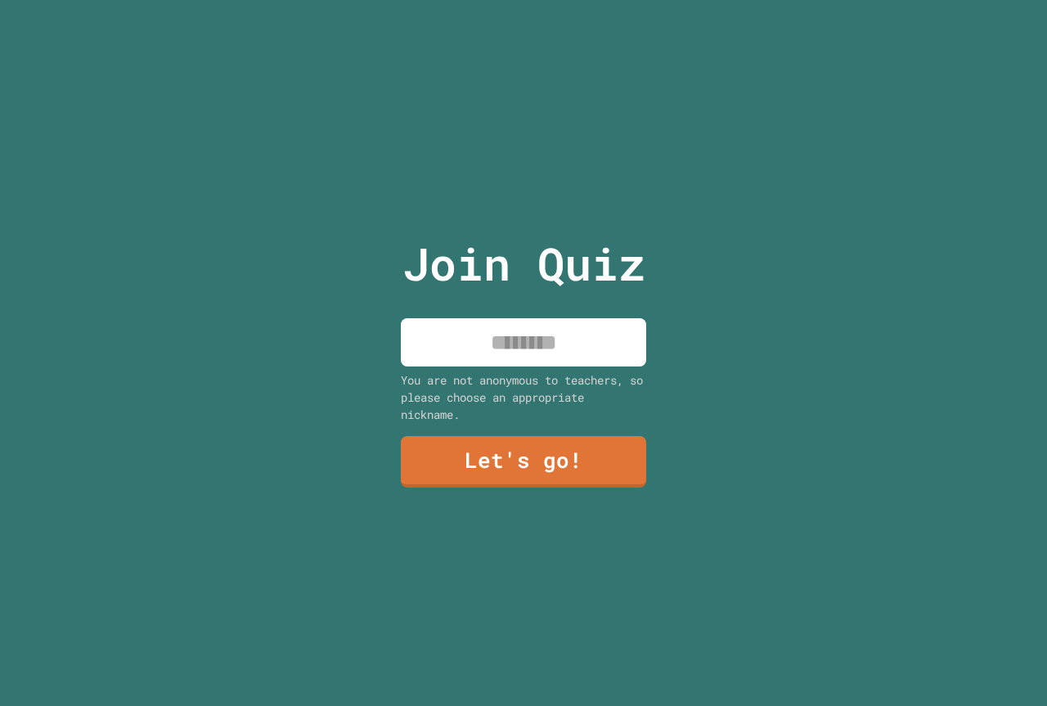
click at [453, 341] on input at bounding box center [523, 342] width 245 height 48
type input "**********"
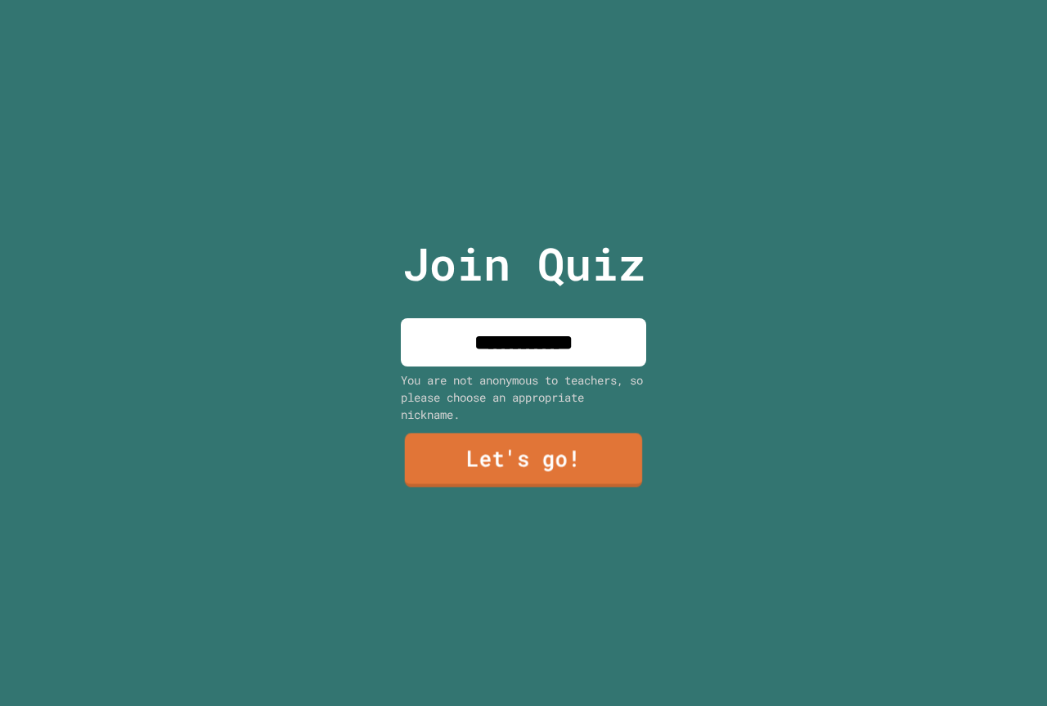
click at [542, 447] on link "Let's go!" at bounding box center [524, 460] width 238 height 54
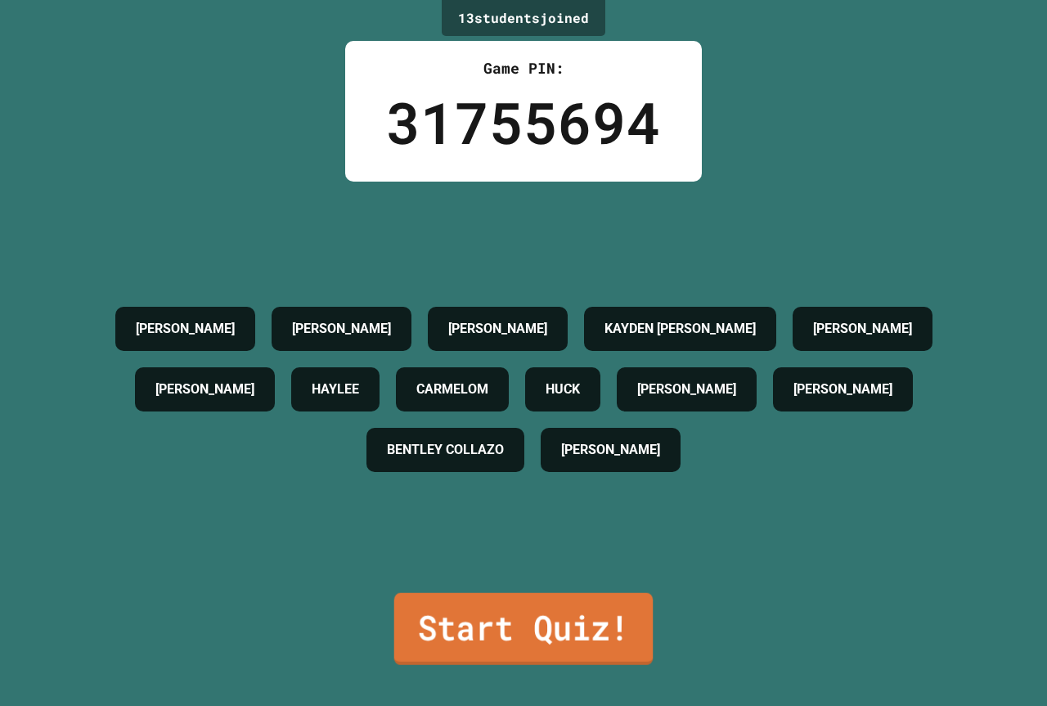
click at [625, 621] on link "Start Quiz!" at bounding box center [523, 629] width 258 height 72
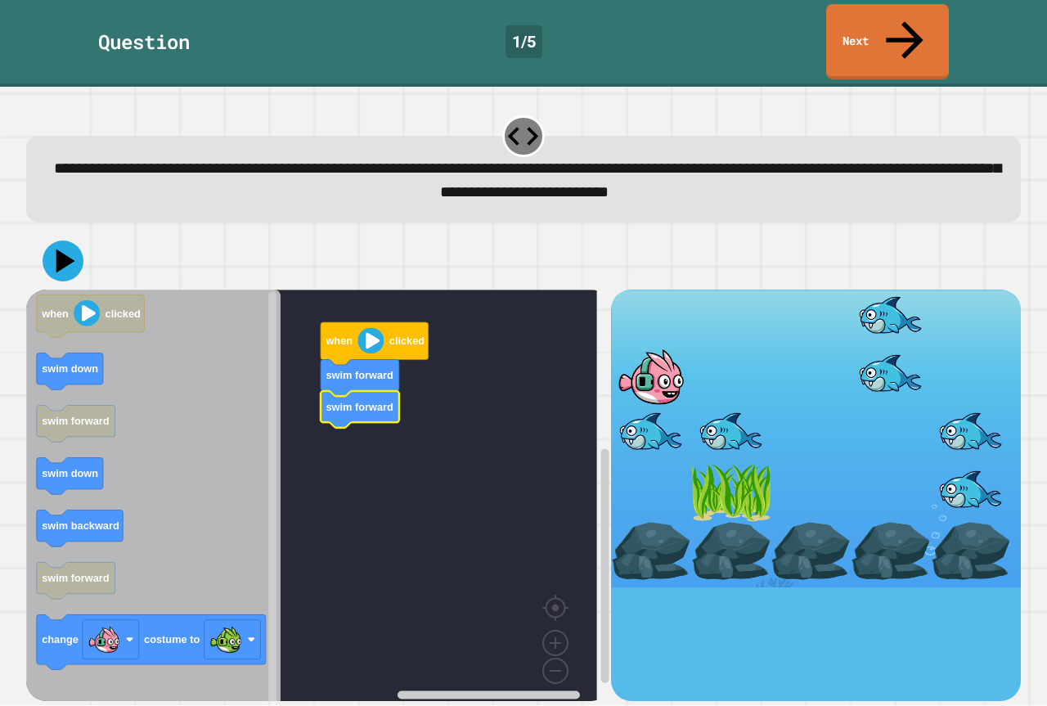
click at [56, 342] on icon "when clicked swim down swim forward swim down swim backward swim forward change…" at bounding box center [153, 500] width 254 height 423
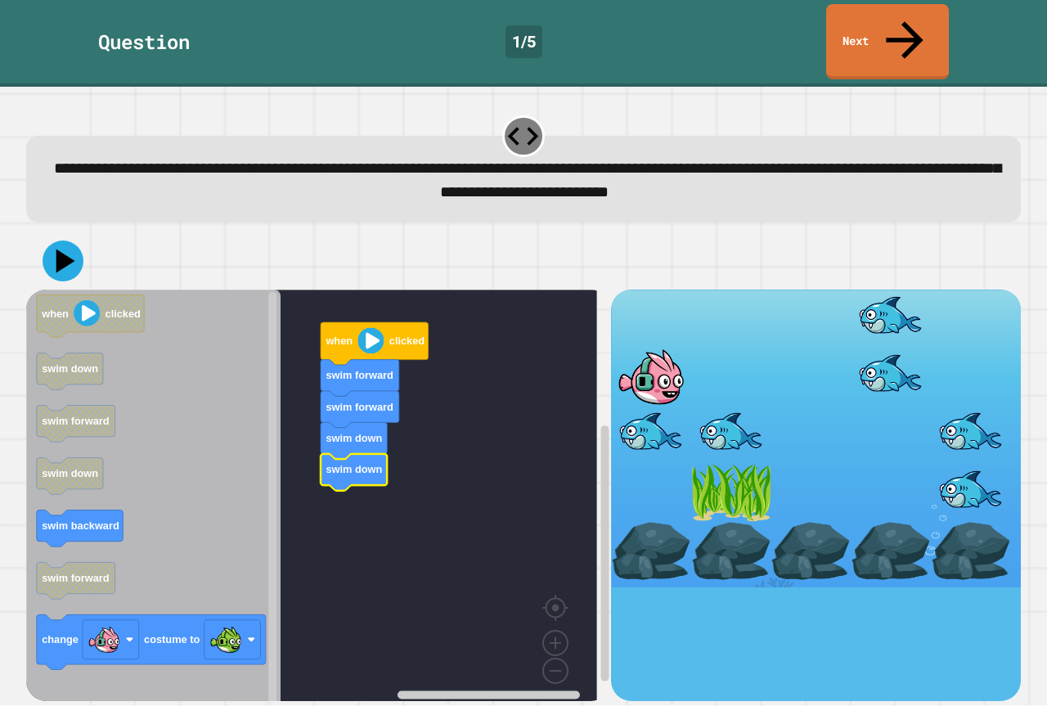
click at [91, 470] on icon "Blockly Workspace" at bounding box center [153, 500] width 254 height 423
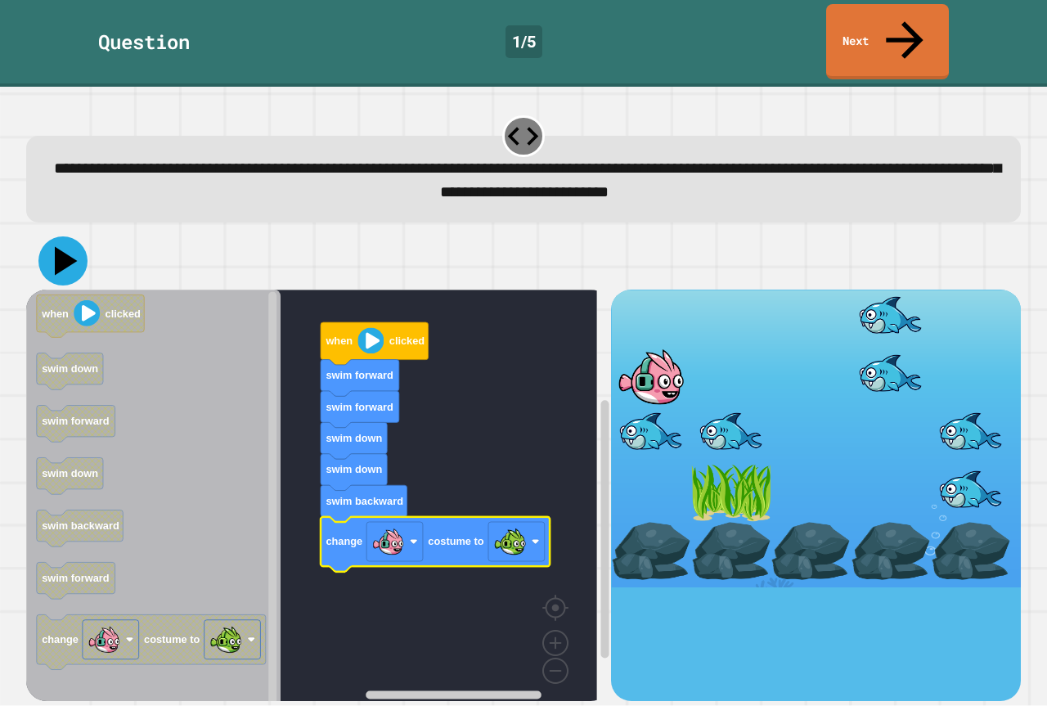
click at [48, 236] on icon at bounding box center [62, 260] width 49 height 49
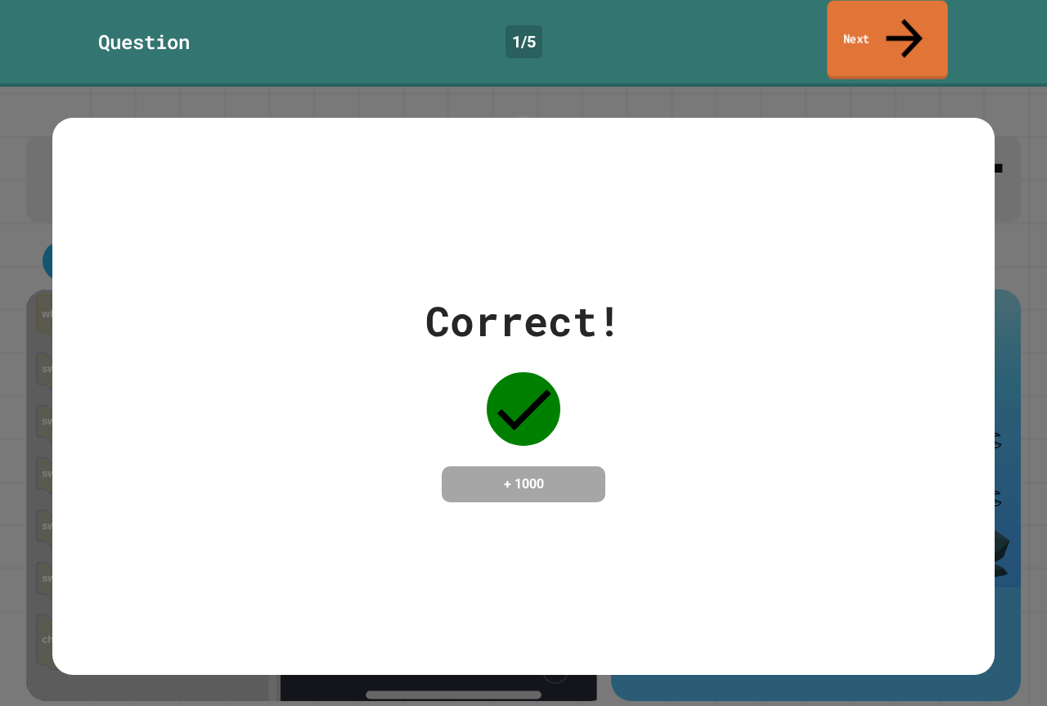
click at [938, 15] on link "Next" at bounding box center [887, 40] width 121 height 79
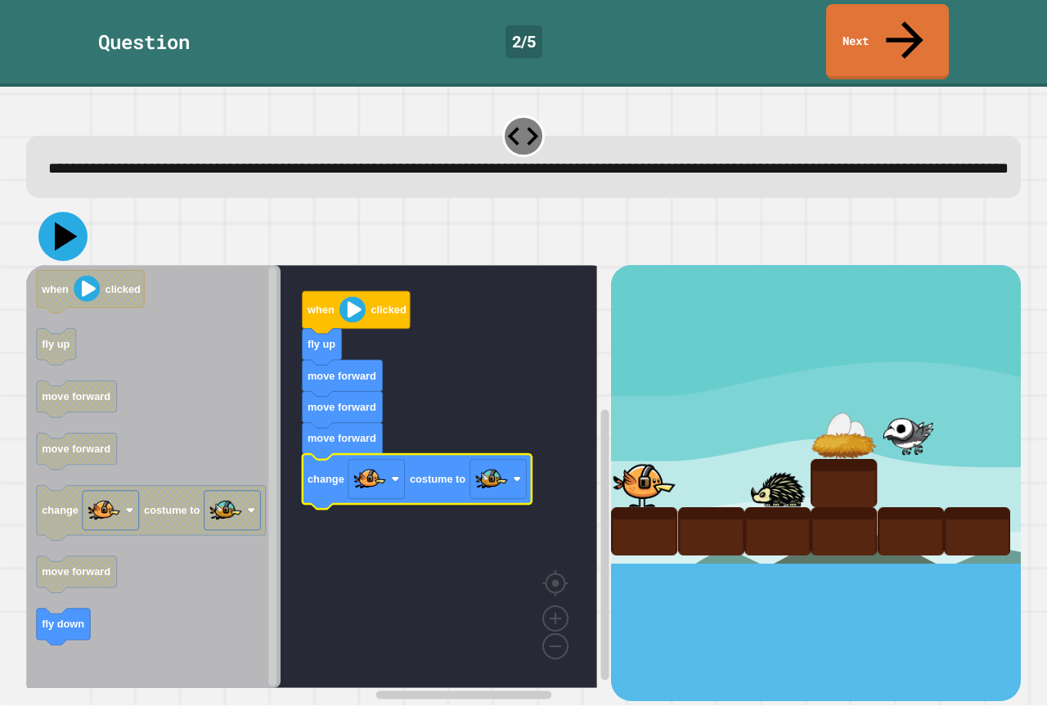
click at [54, 212] on icon at bounding box center [62, 236] width 49 height 49
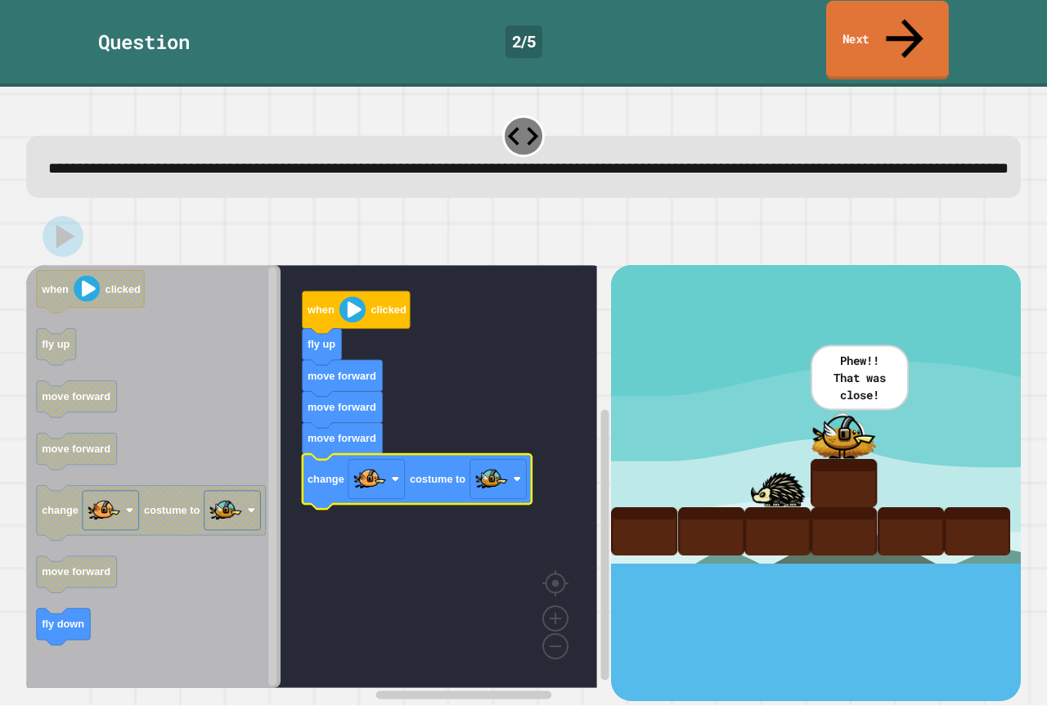
drag, startPoint x: 862, startPoint y: 13, endPoint x: 868, endPoint y: 2, distance: 12.1
click at [863, 12] on link "Next" at bounding box center [887, 40] width 123 height 79
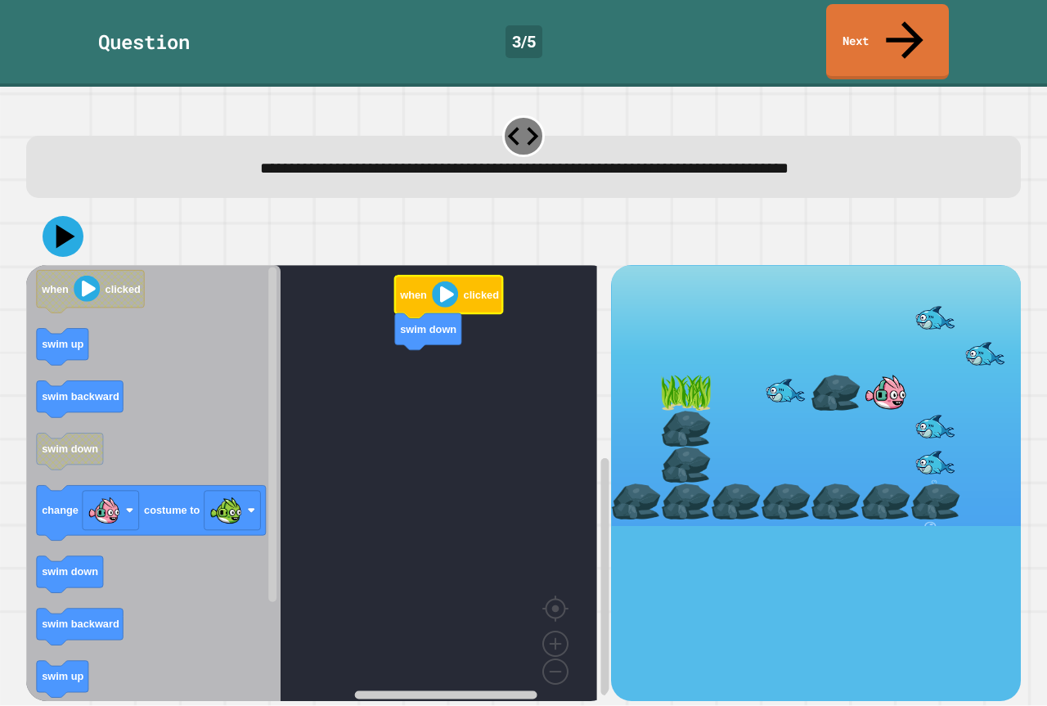
click at [298, 476] on rect "Blockly Workspace" at bounding box center [311, 489] width 571 height 448
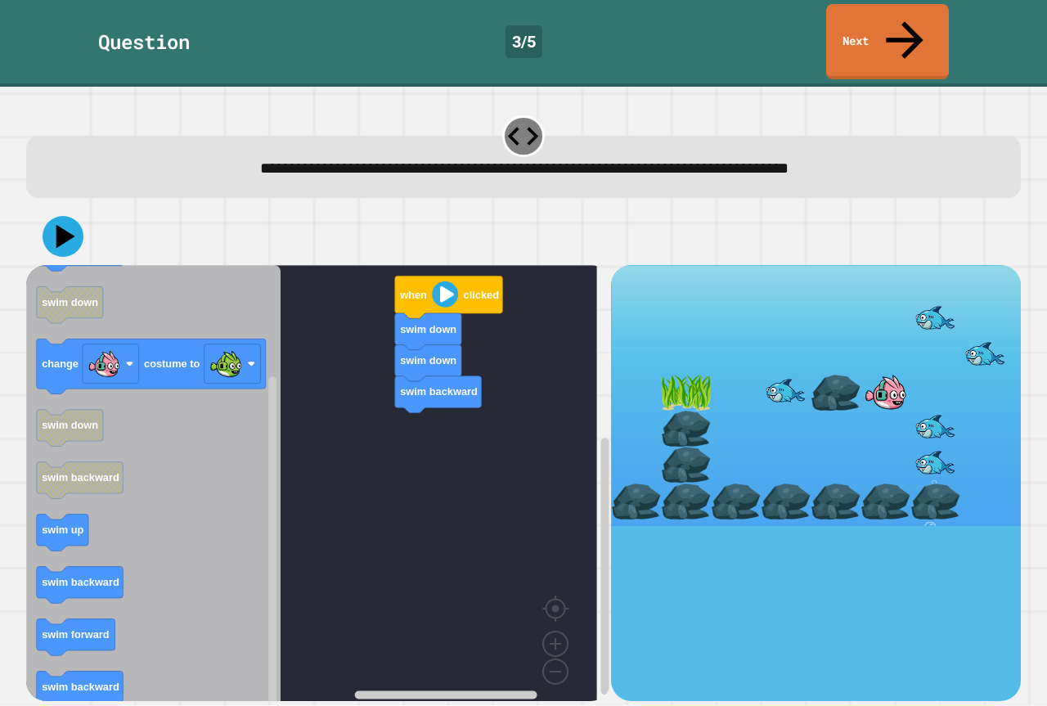
click at [155, 536] on icon "when clicked swim up swim backward swim down change costume to swim down swim b…" at bounding box center [153, 489] width 254 height 448
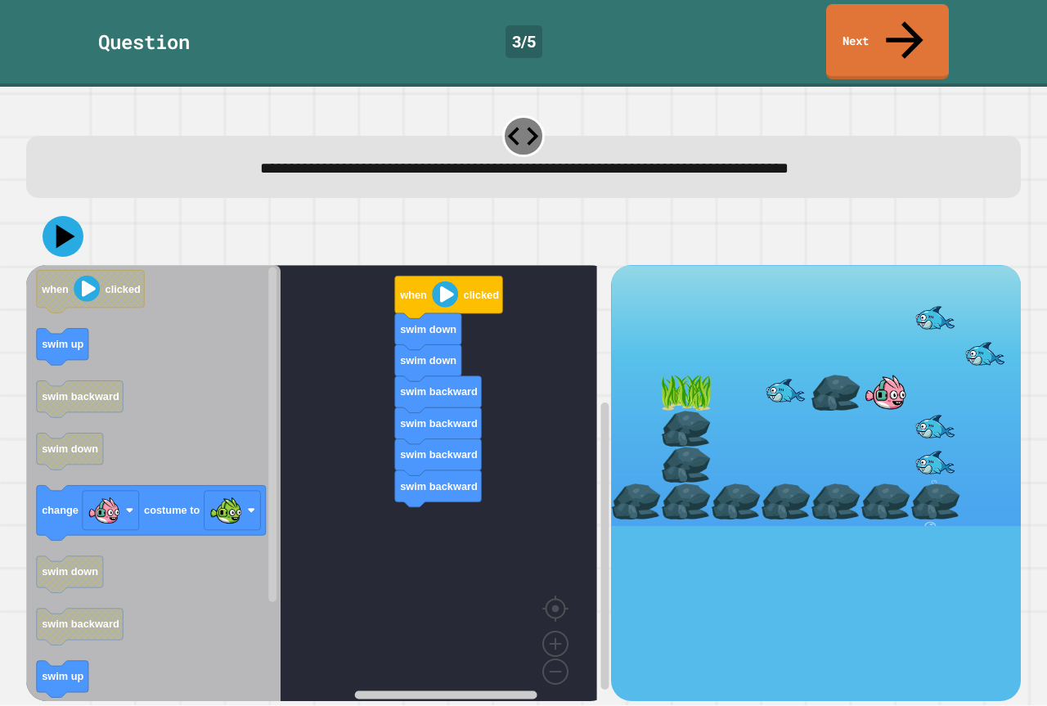
click at [134, 328] on icon "when clicked swim up swim backward swim down change costume to swim down swim b…" at bounding box center [153, 489] width 254 height 448
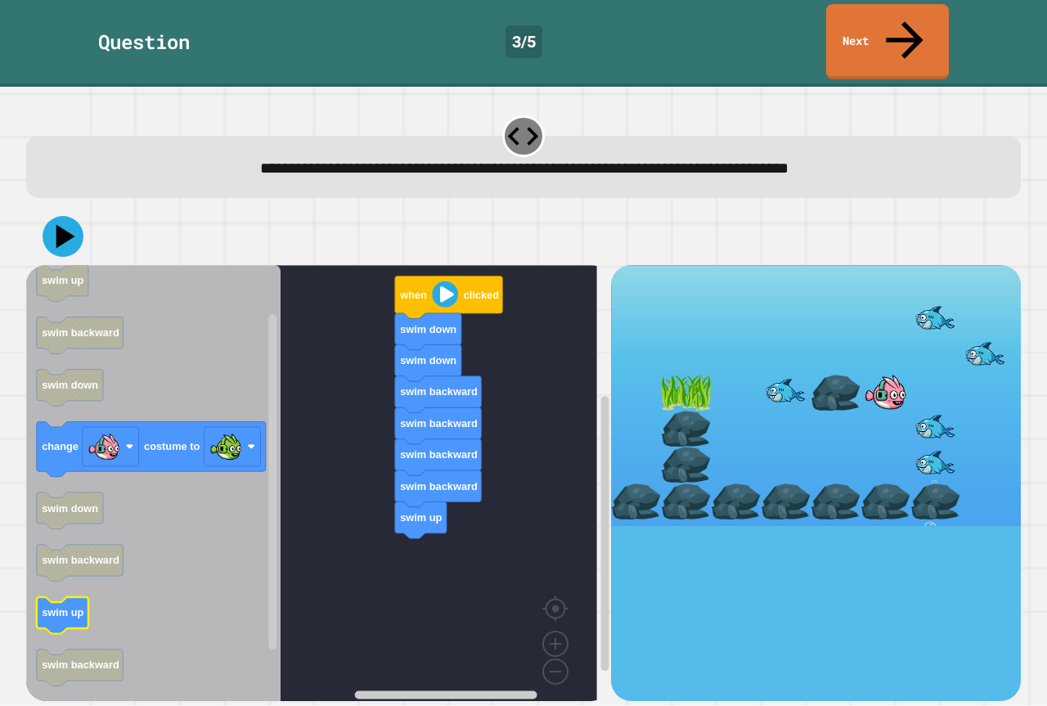
click at [151, 599] on icon "Blockly Workspace" at bounding box center [153, 489] width 254 height 448
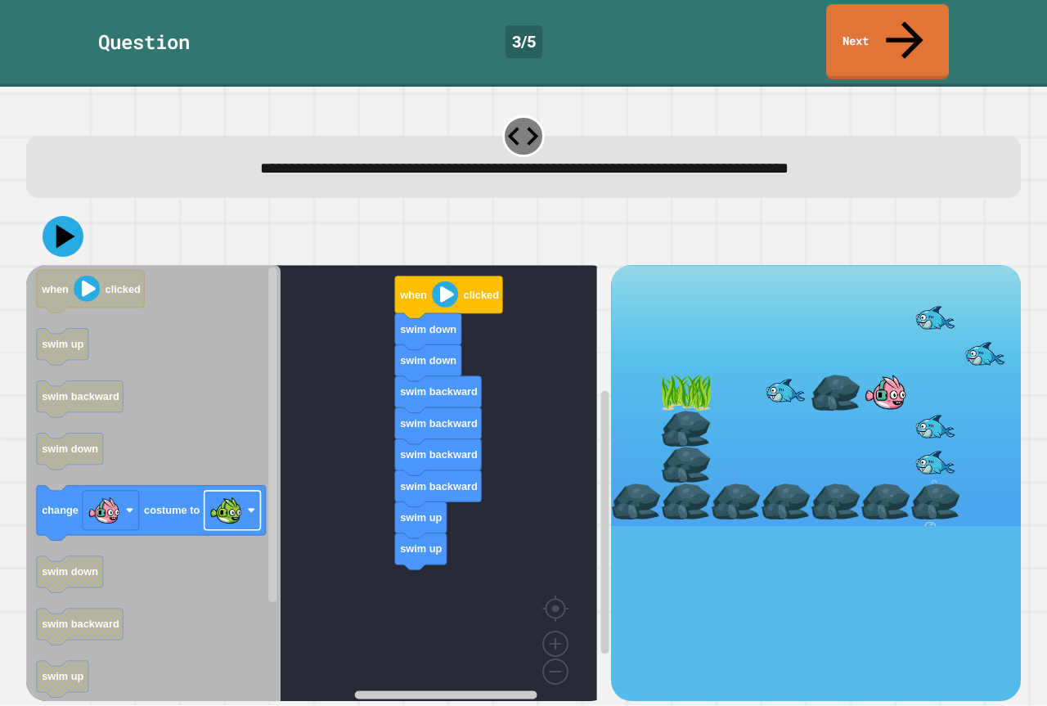
click at [411, 537] on div "when clicked swim down swim down swim backward swim backward swim backward swim…" at bounding box center [318, 482] width 585 height 435
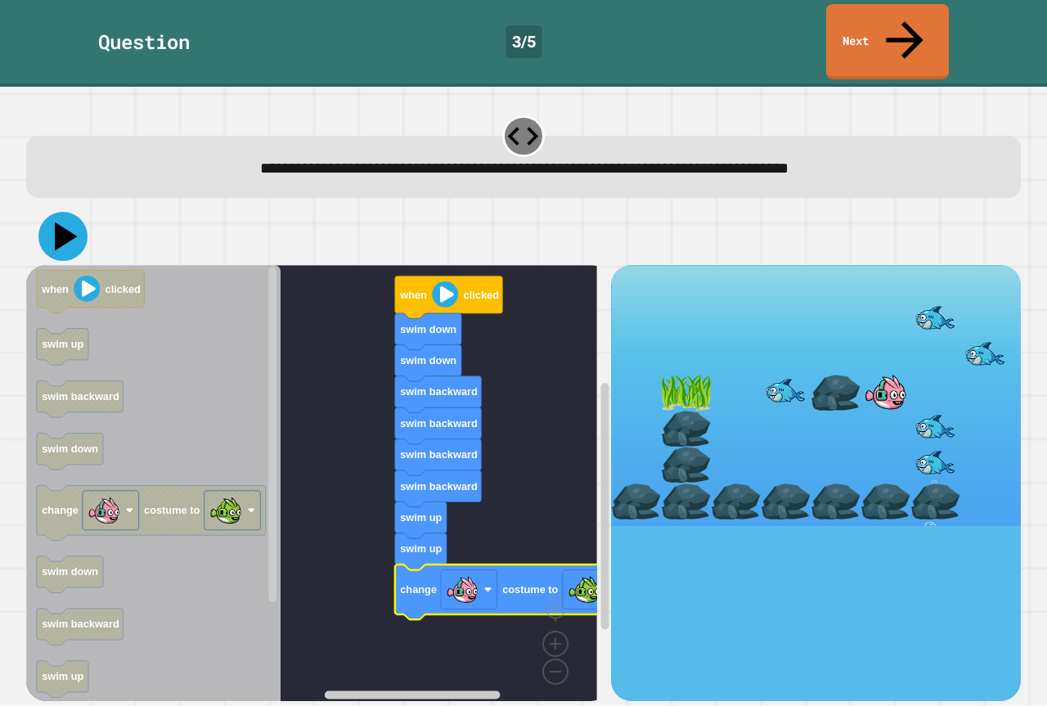
click at [55, 212] on icon at bounding box center [62, 236] width 49 height 49
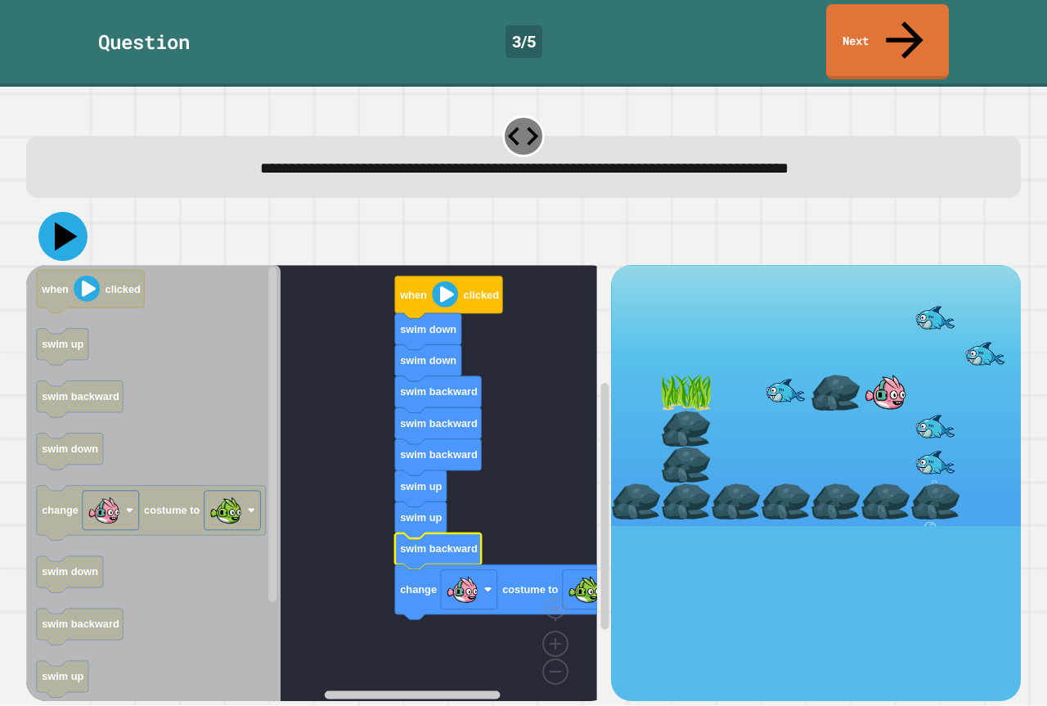
click at [58, 222] on icon at bounding box center [66, 236] width 23 height 29
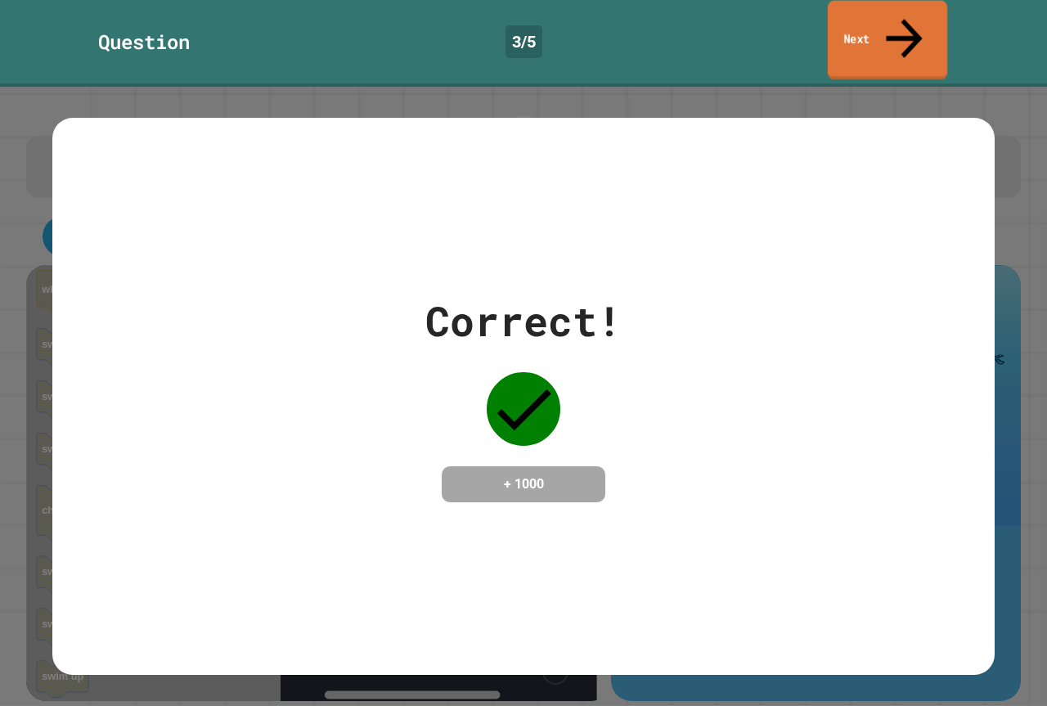
click at [888, 2] on link "Next" at bounding box center [886, 40] width 119 height 79
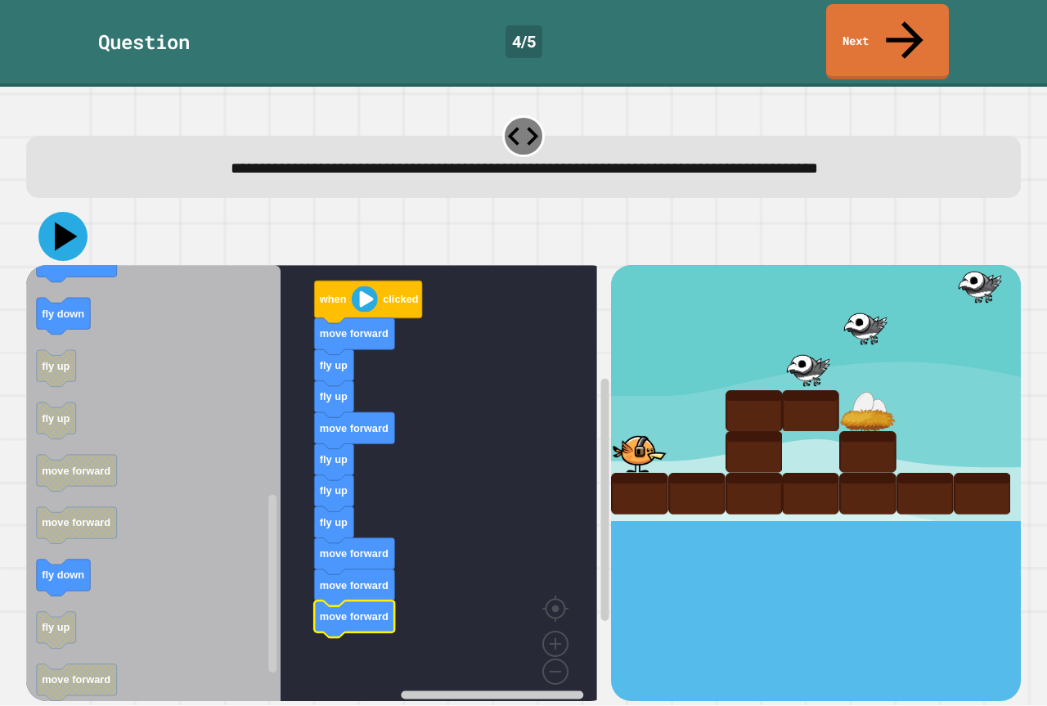
click at [51, 212] on icon at bounding box center [62, 236] width 49 height 49
click at [356, 569] on icon "Blockly Workspace" at bounding box center [354, 587] width 80 height 37
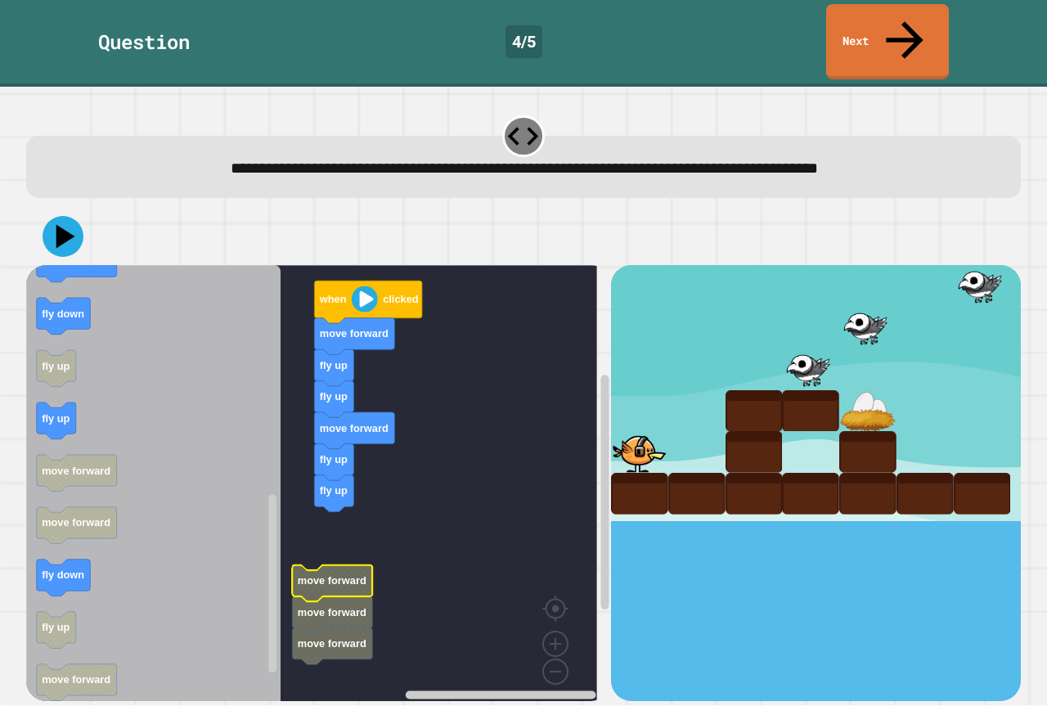
click at [324, 504] on rect "Blockly Workspace" at bounding box center [311, 489] width 571 height 448
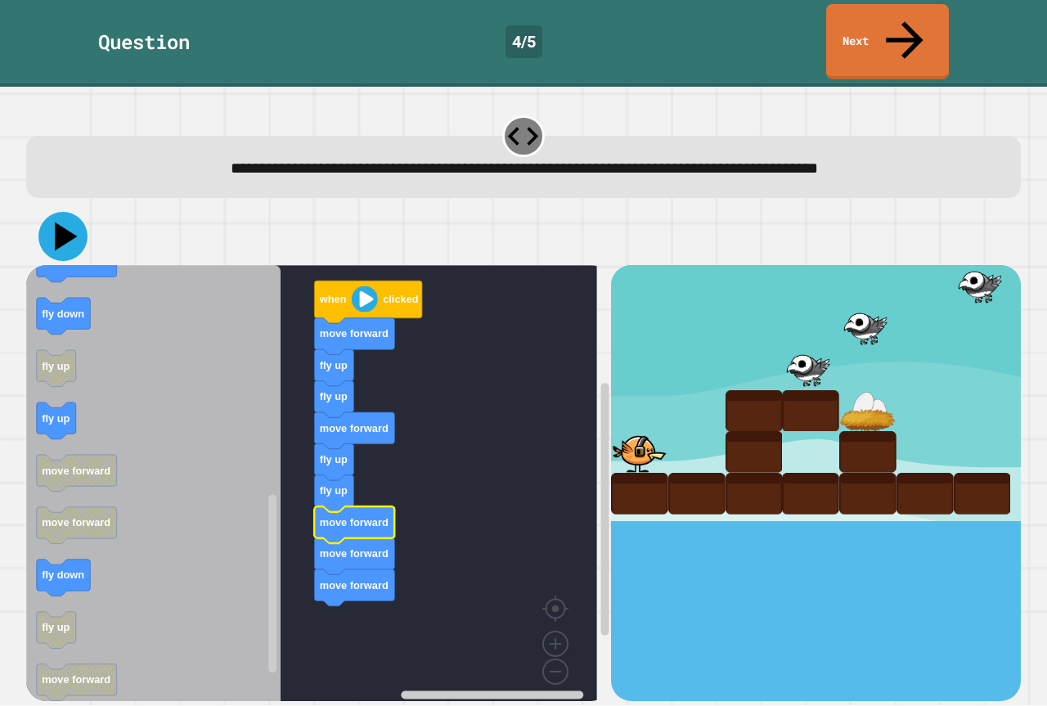
click at [58, 212] on icon at bounding box center [62, 236] width 49 height 49
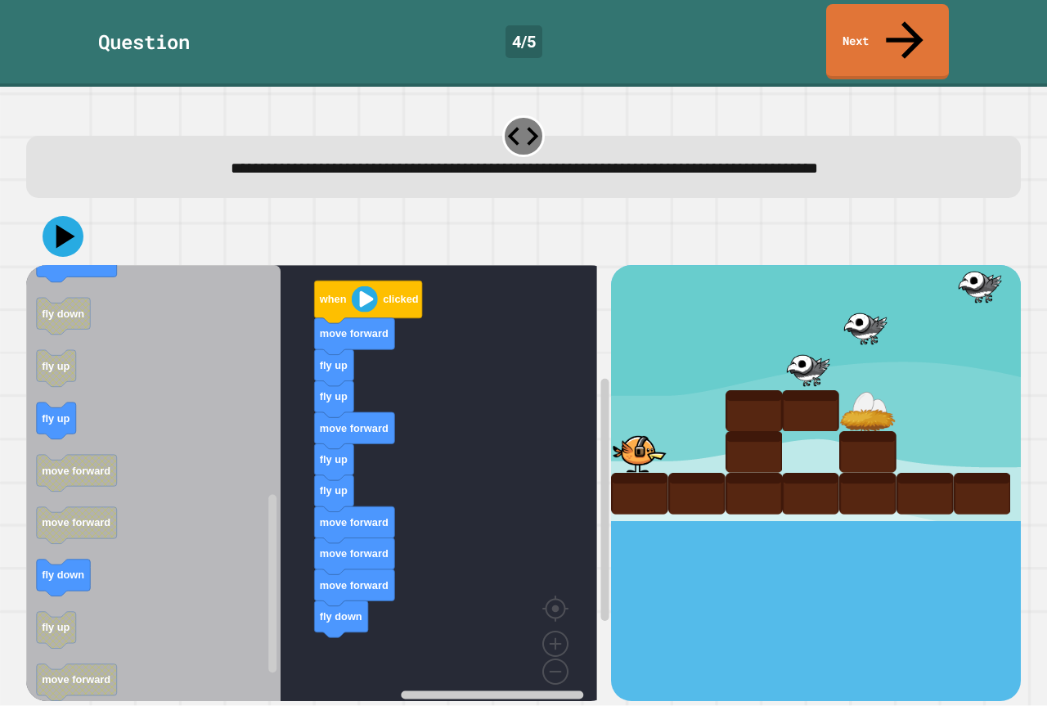
click at [167, 540] on icon "when clicked fly down fly up move forward move backward move forward fly up cha…" at bounding box center [153, 489] width 254 height 448
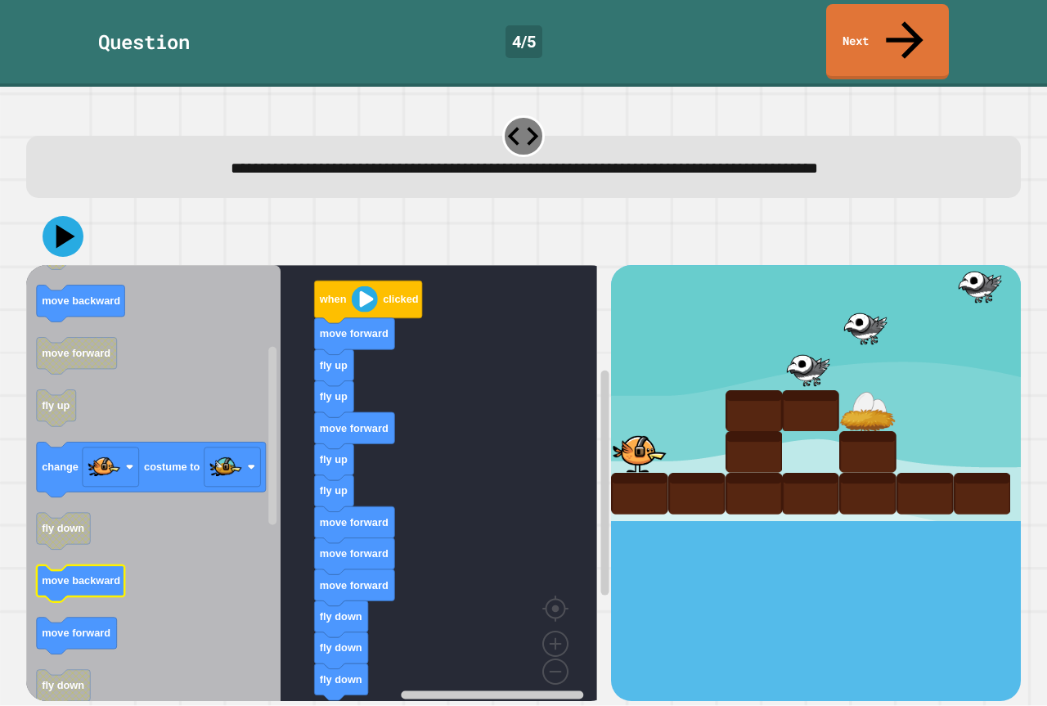
click at [98, 545] on icon "when clicked fly down fly up move forward move backward move forward fly up cha…" at bounding box center [153, 489] width 254 height 448
click at [118, 612] on icon "Blockly Workspace" at bounding box center [153, 489] width 254 height 448
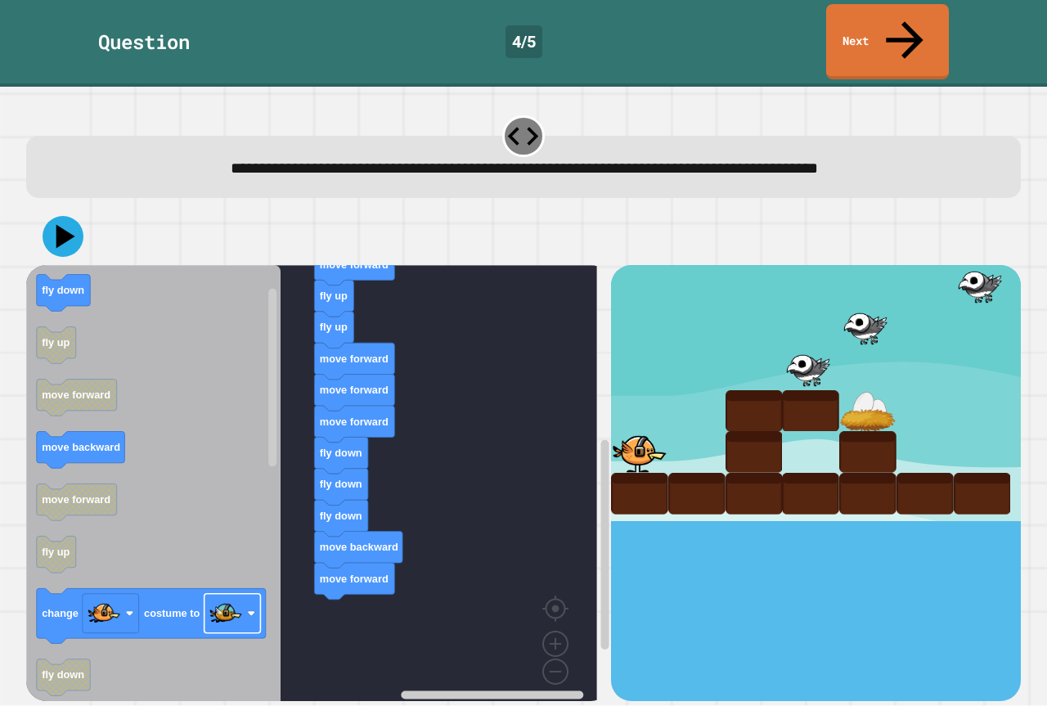
click at [333, 571] on div "when clicked move forward fly up fly up move forward fly up fly up move forward…" at bounding box center [318, 482] width 585 height 435
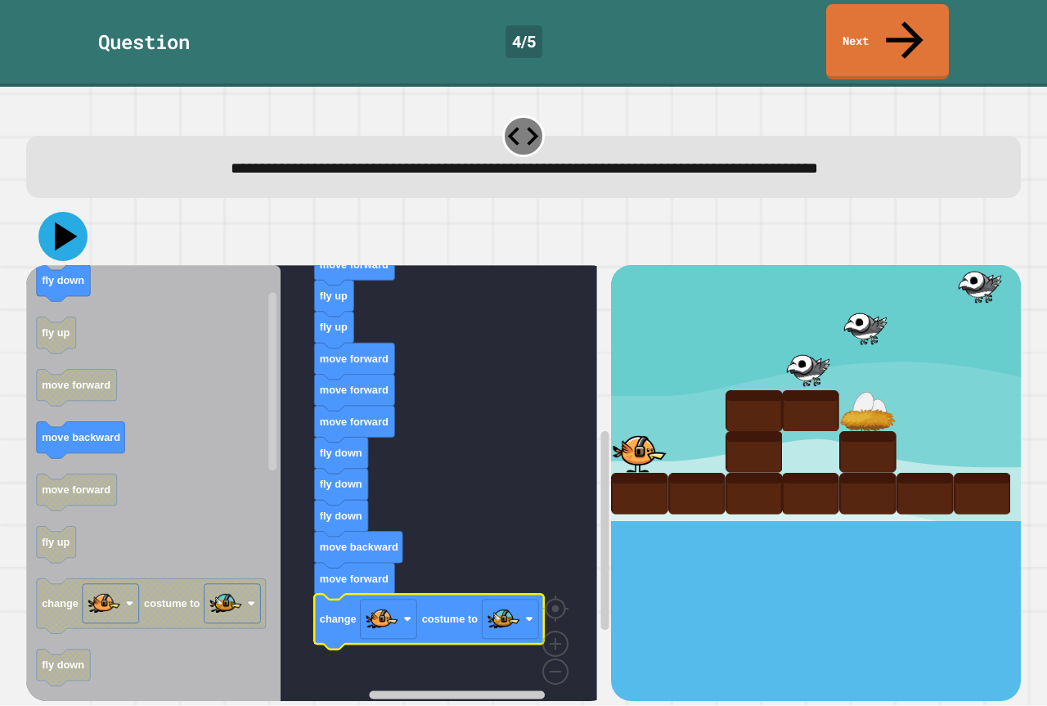
click at [61, 222] on icon at bounding box center [66, 236] width 23 height 29
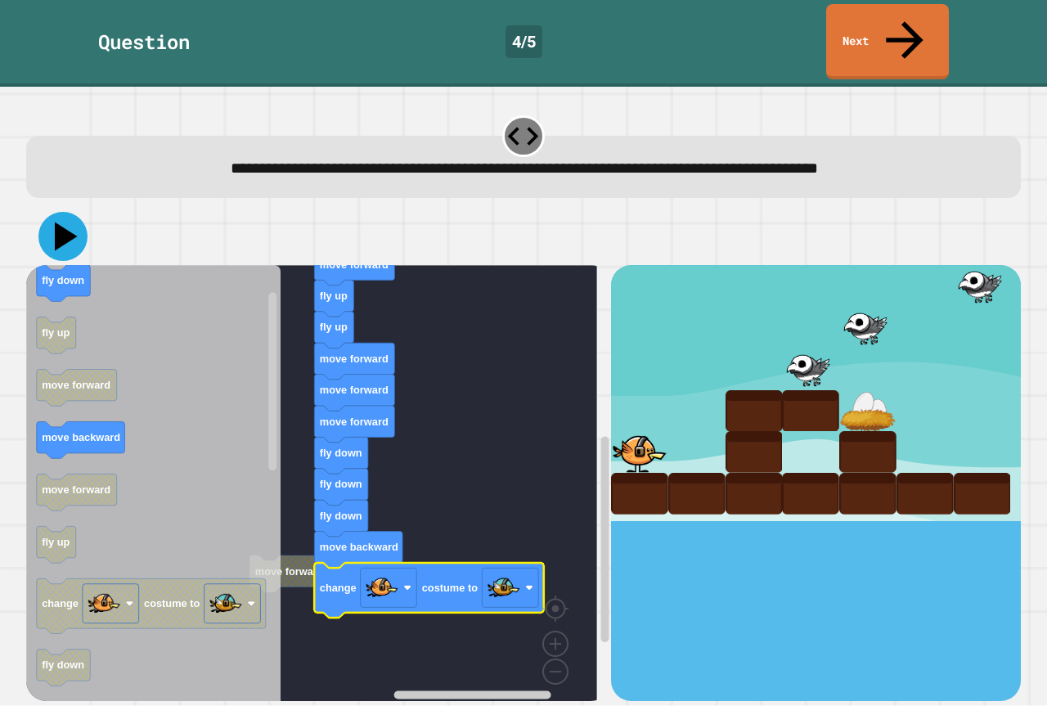
click at [53, 212] on icon at bounding box center [62, 236] width 49 height 49
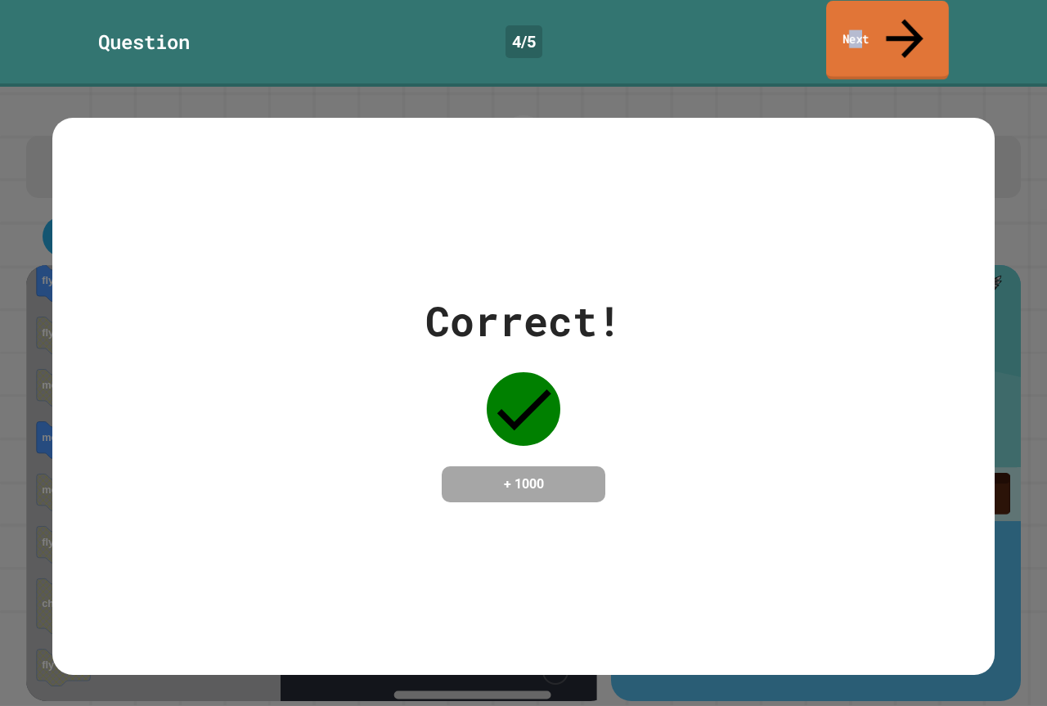
drag, startPoint x: 871, startPoint y: 11, endPoint x: 896, endPoint y: 13, distance: 25.4
click at [896, 13] on link "Next" at bounding box center [887, 40] width 123 height 79
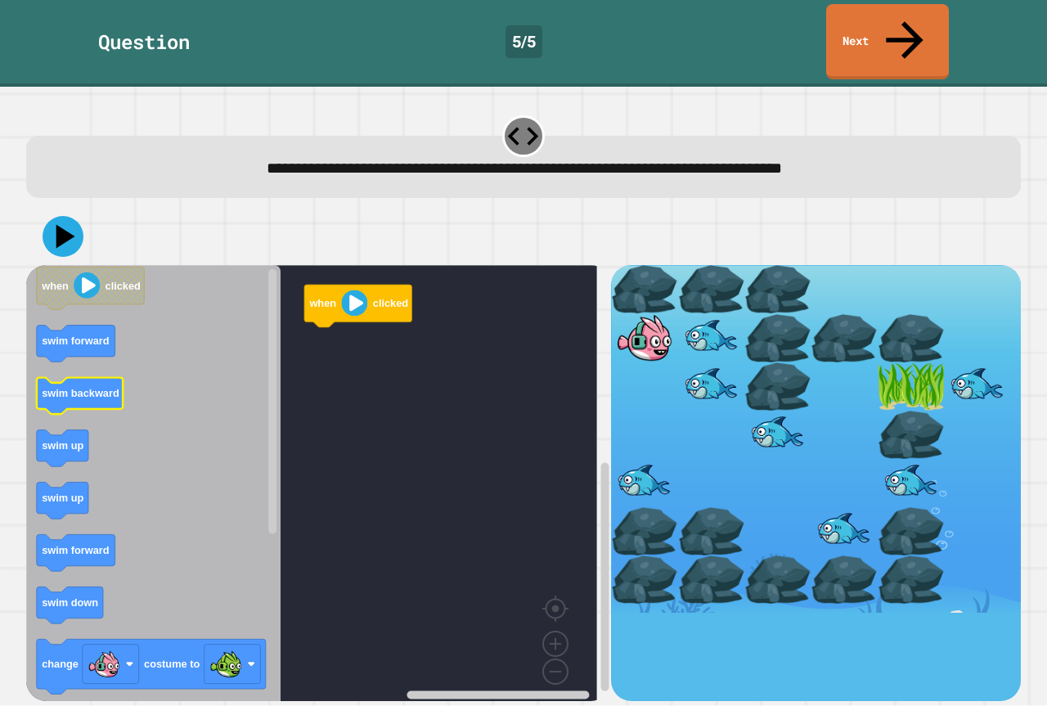
click at [104, 378] on icon "Blockly Workspace" at bounding box center [153, 489] width 254 height 448
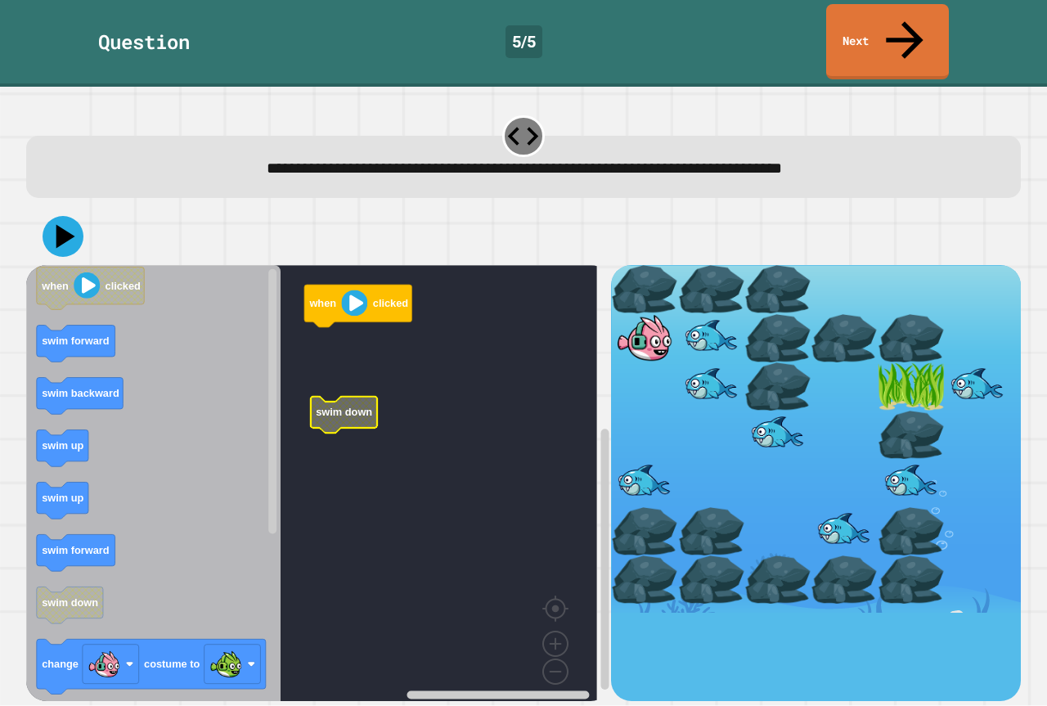
click at [377, 357] on rect "Blockly Workspace" at bounding box center [311, 489] width 571 height 448
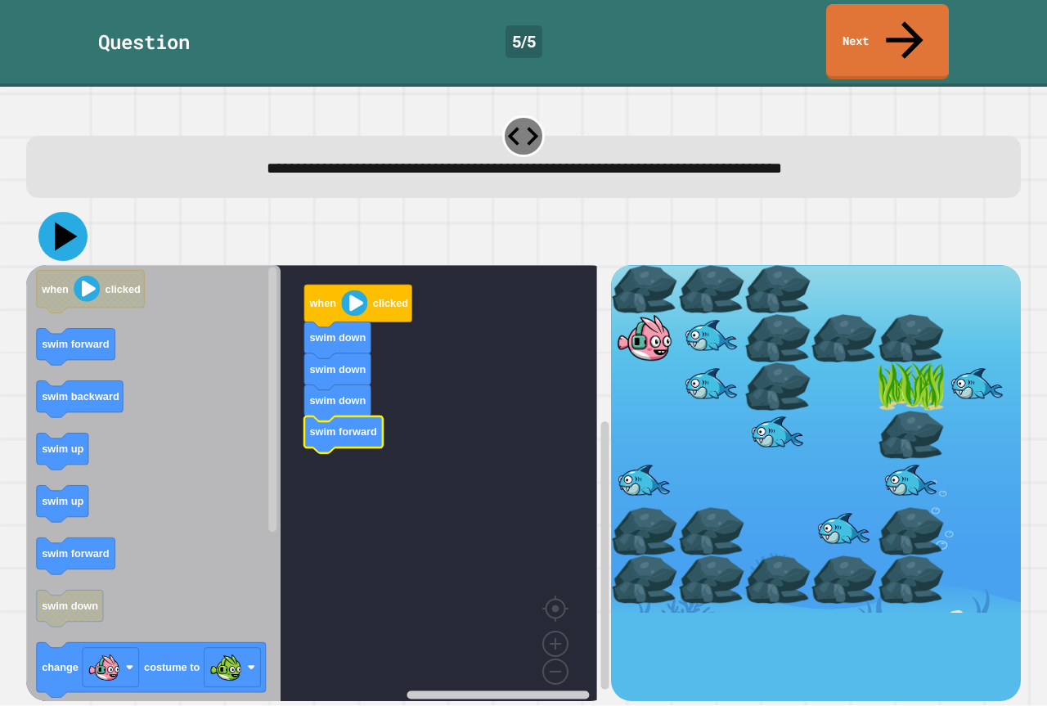
click at [50, 212] on icon at bounding box center [62, 236] width 49 height 49
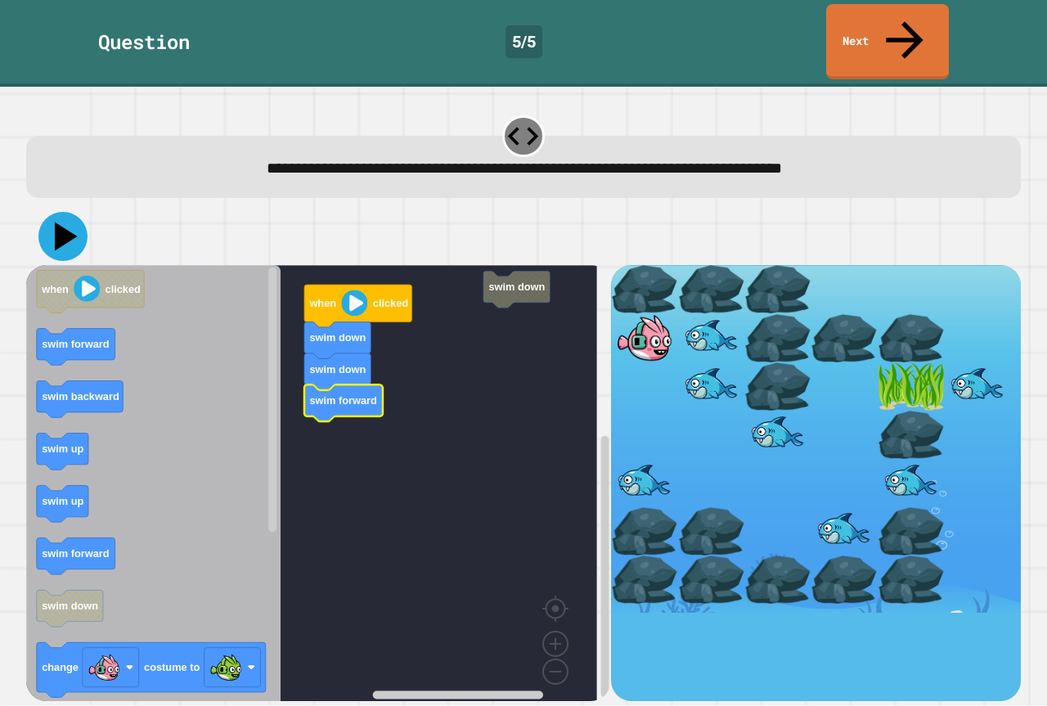
click at [48, 212] on icon at bounding box center [62, 236] width 49 height 49
click at [494, 286] on rect "Blockly Workspace" at bounding box center [311, 489] width 571 height 448
click at [512, 226] on div at bounding box center [523, 236] width 994 height 57
click at [478, 265] on rect "Blockly Workspace" at bounding box center [311, 489] width 571 height 448
click at [486, 265] on g "swim down when clicked swim down swim down swim forward" at bounding box center [323, 489] width 594 height 448
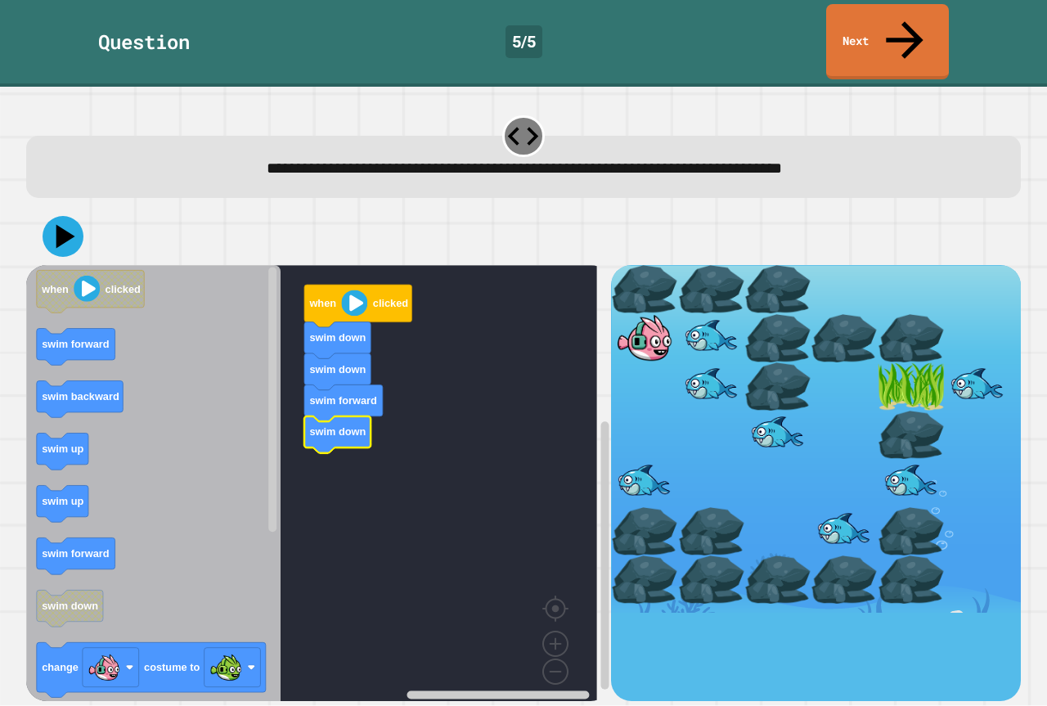
drag, startPoint x: 41, startPoint y: 217, endPoint x: 58, endPoint y: 186, distance: 34.8
click at [58, 208] on div at bounding box center [523, 236] width 994 height 57
click at [61, 212] on icon at bounding box center [62, 236] width 49 height 49
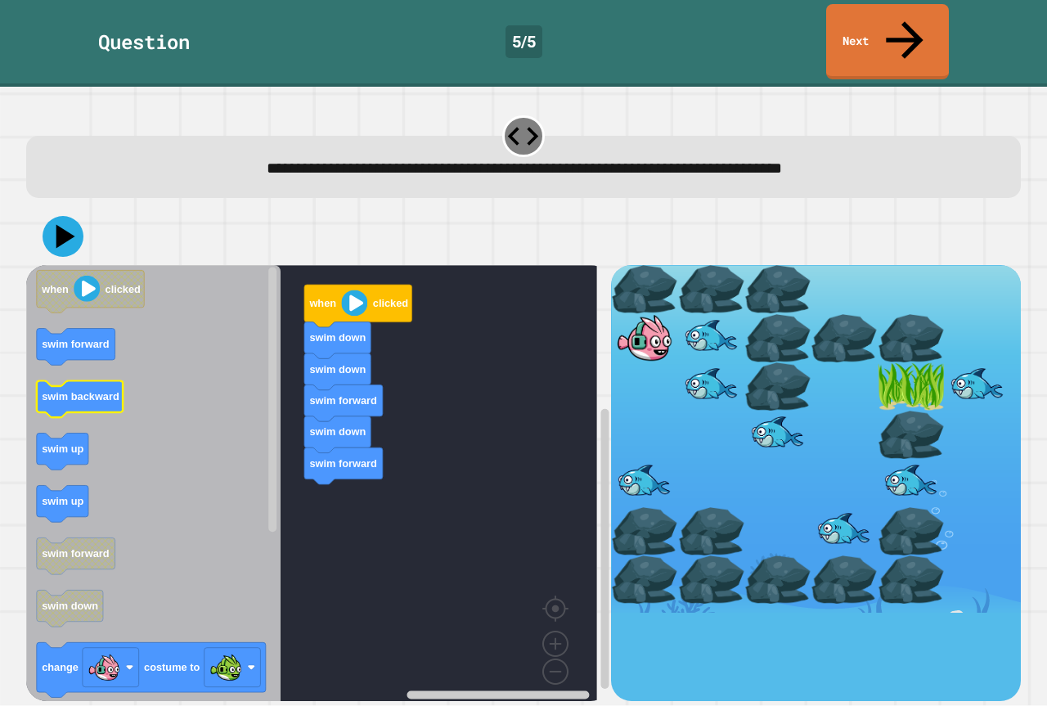
click at [96, 391] on text "swim backward" at bounding box center [81, 397] width 78 height 12
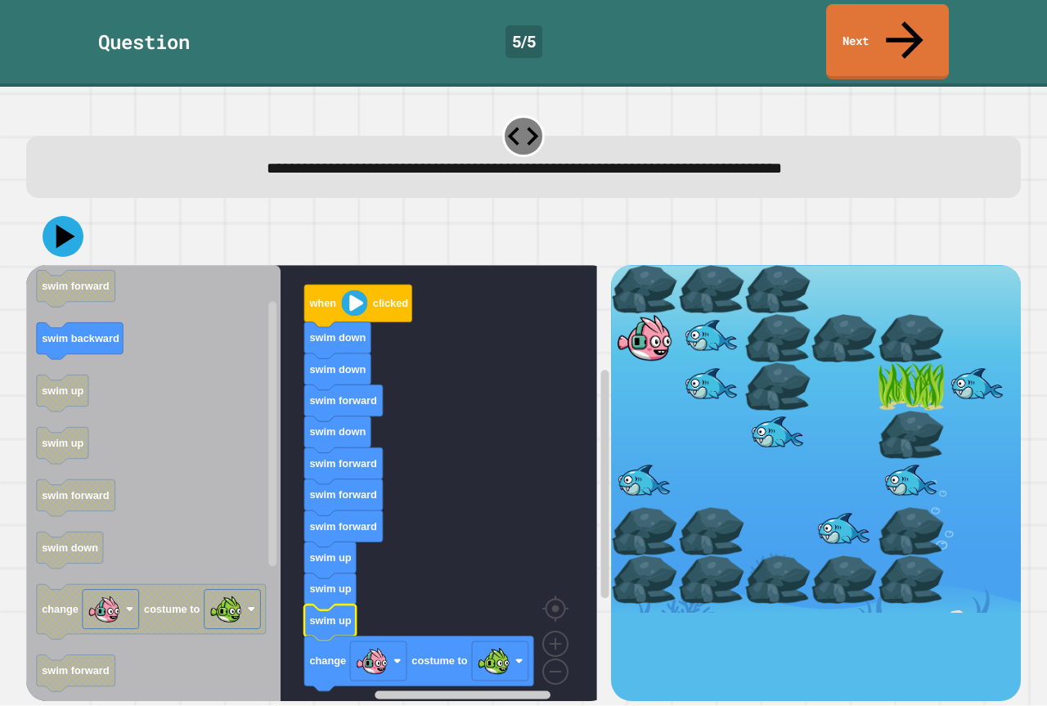
drag, startPoint x: 76, startPoint y: 178, endPoint x: 76, endPoint y: 189, distance: 10.6
click at [76, 208] on div at bounding box center [523, 236] width 994 height 57
click at [75, 212] on icon at bounding box center [62, 236] width 49 height 49
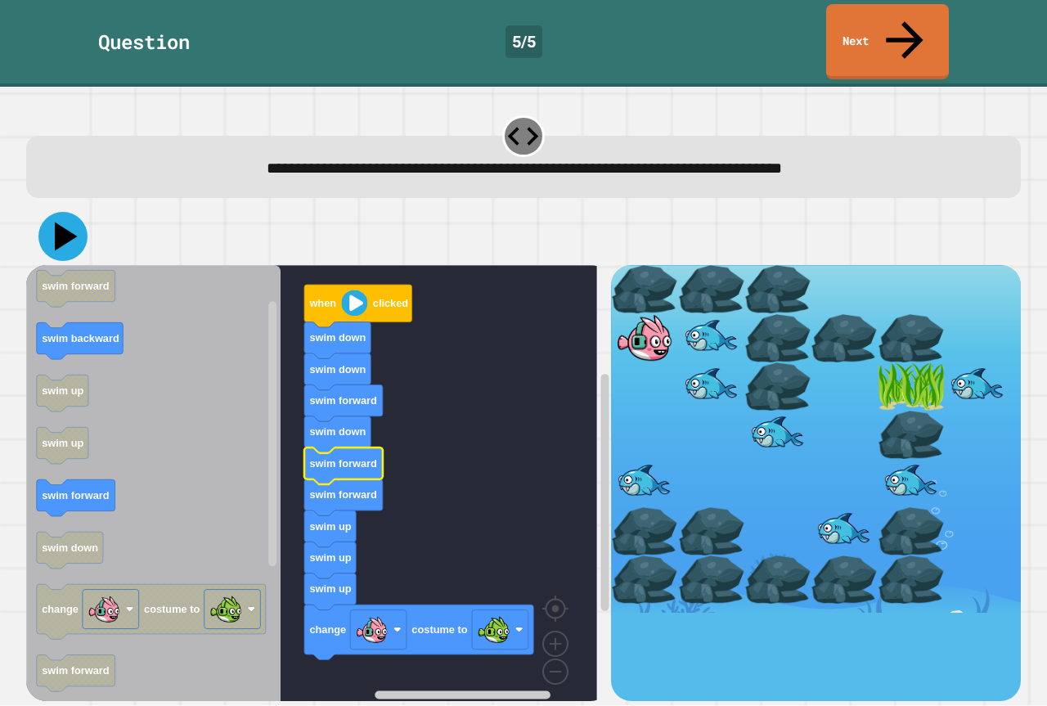
click at [62, 212] on icon at bounding box center [62, 236] width 49 height 49
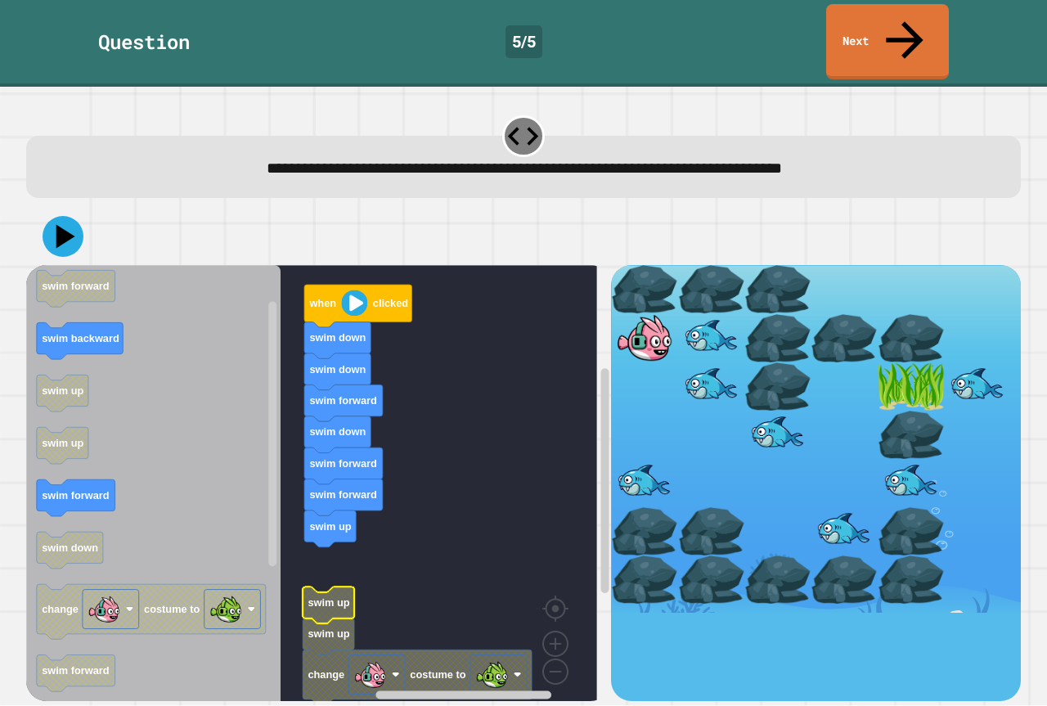
click at [315, 500] on g "when clicked swim down swim down swim forward swim down swim forward swim forwa…" at bounding box center [323, 489] width 594 height 448
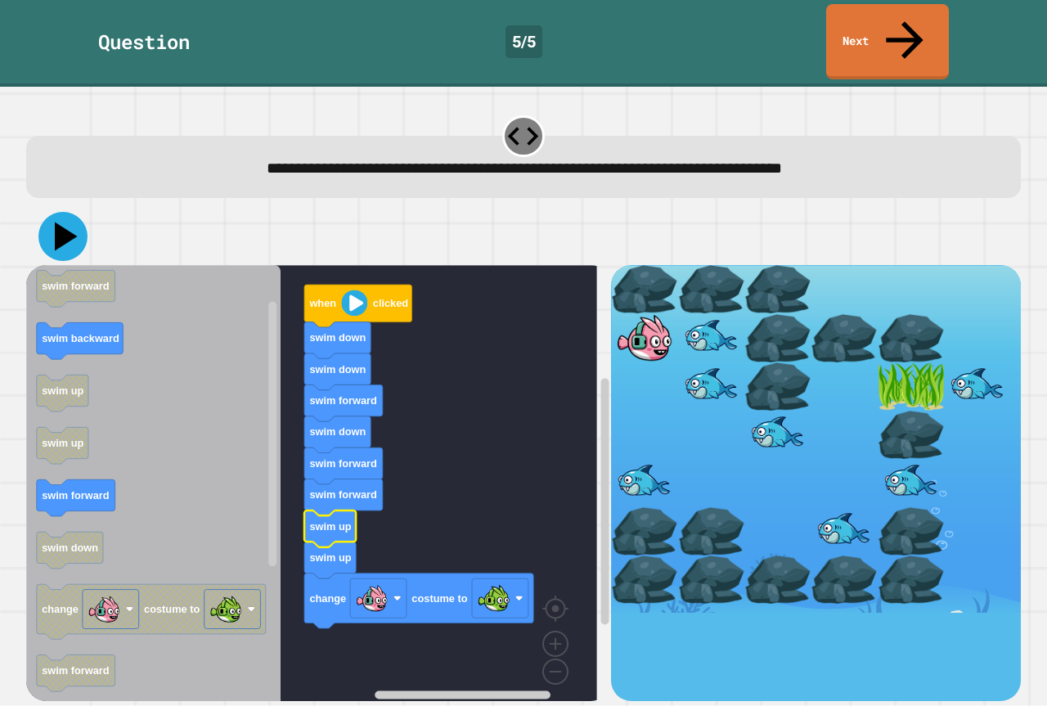
click at [52, 212] on icon at bounding box center [62, 236] width 49 height 49
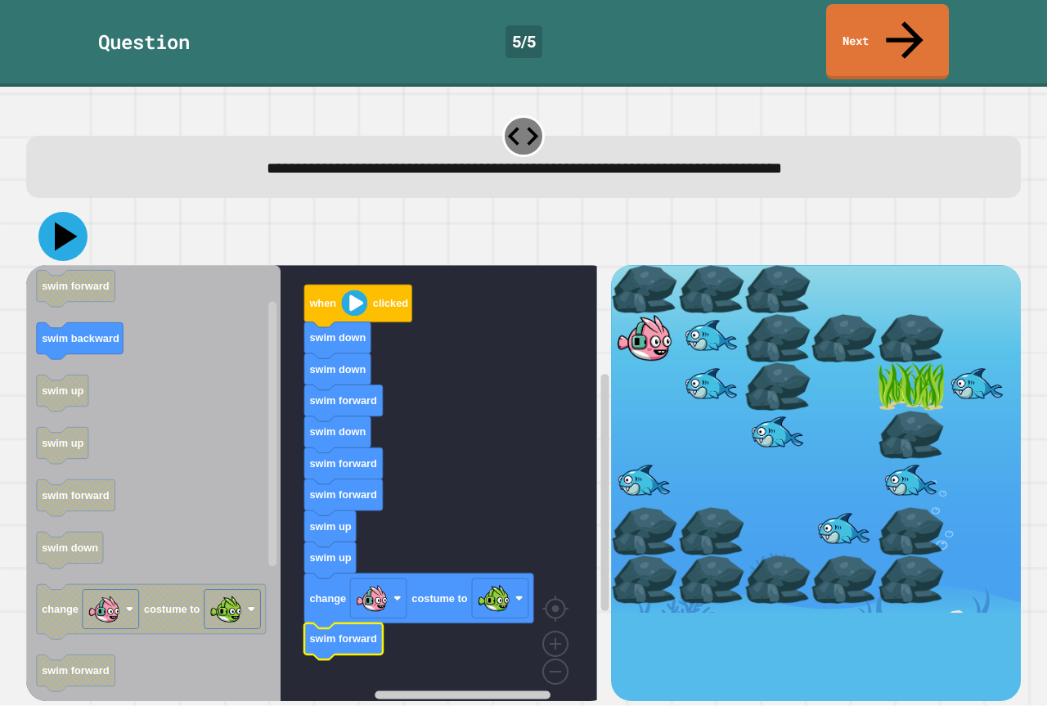
click at [52, 212] on icon at bounding box center [62, 236] width 49 height 49
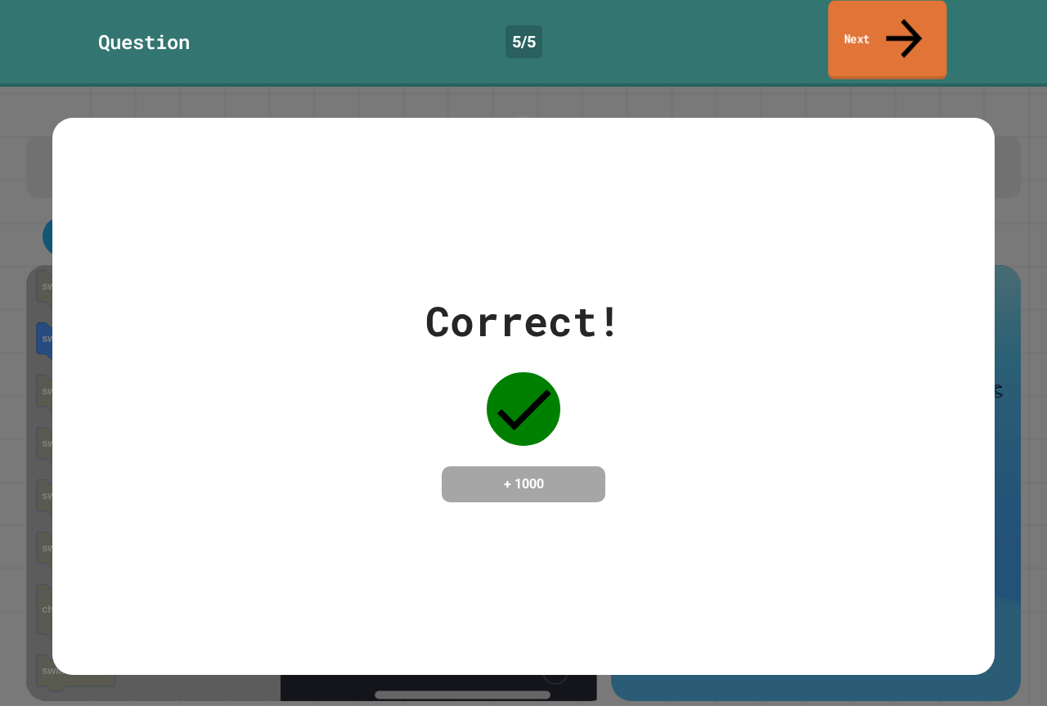
click at [935, 8] on link "Next" at bounding box center [886, 40] width 119 height 79
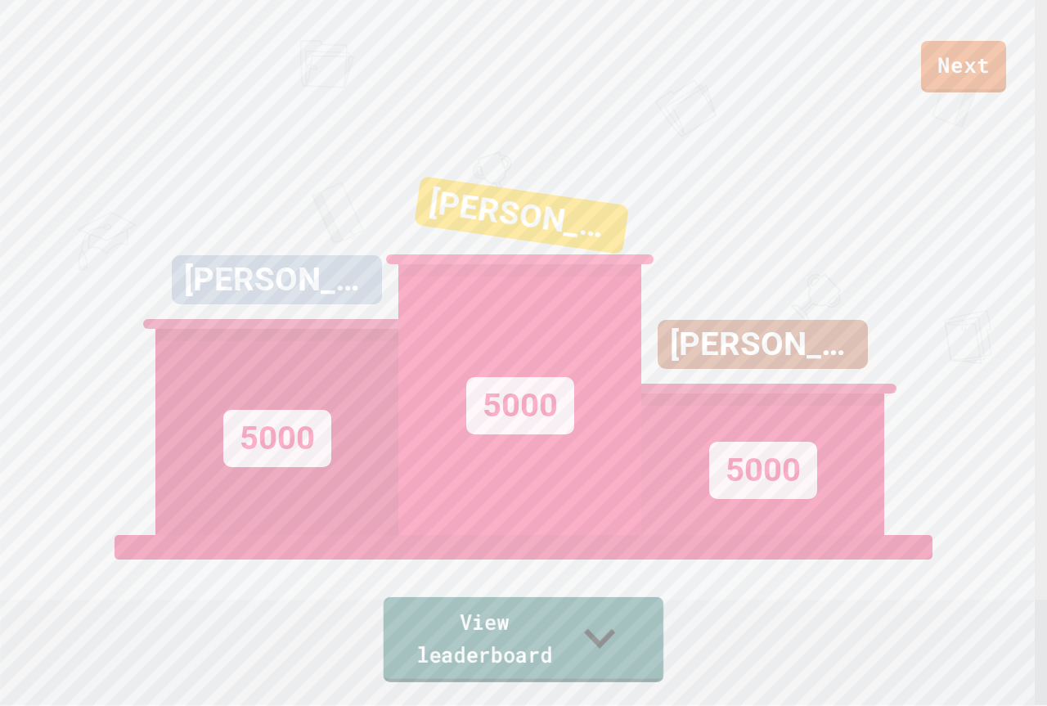
click at [415, 643] on link "View leaderboard" at bounding box center [523, 639] width 280 height 85
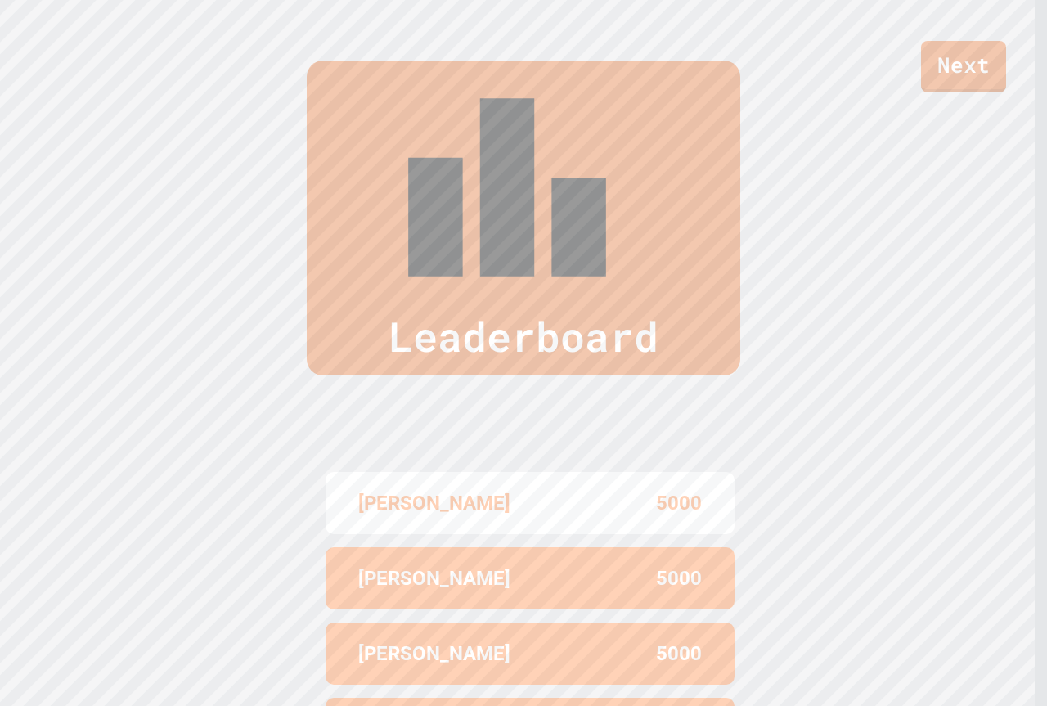
scroll to position [712, 0]
